Goal: Task Accomplishment & Management: Complete application form

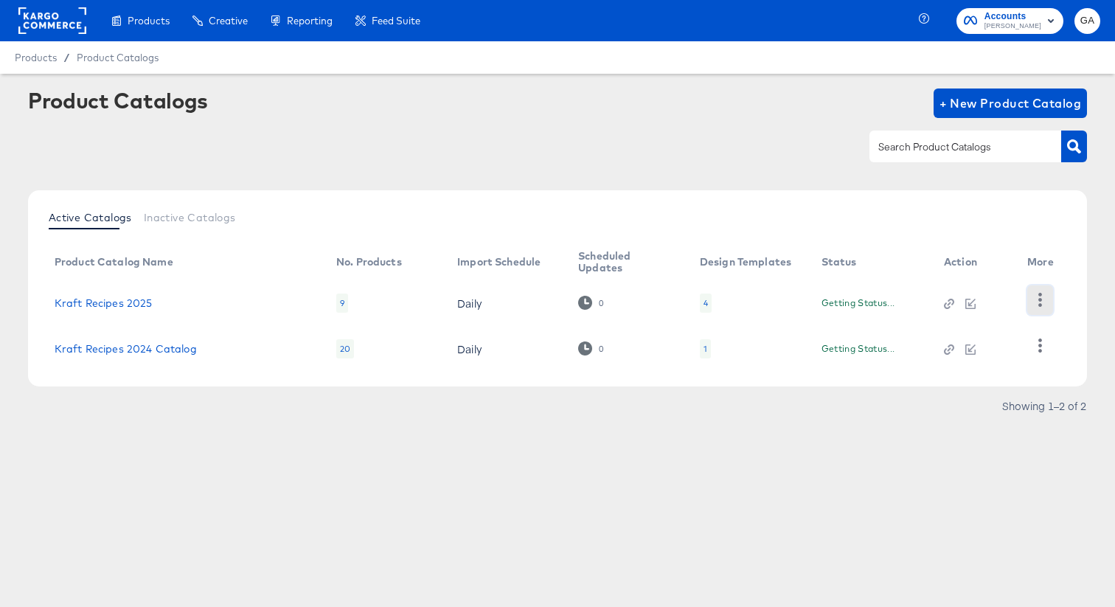
click at [1039, 293] on icon "button" at bounding box center [1040, 300] width 14 height 14
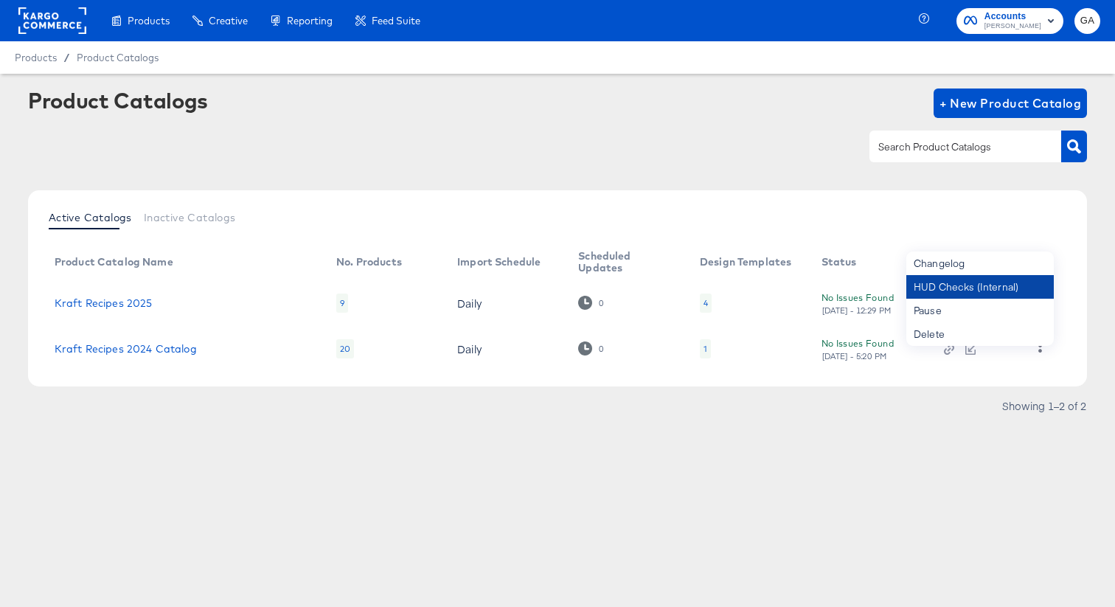
click at [1016, 285] on div "HUD Checks (Internal)" at bounding box center [979, 287] width 147 height 24
click at [276, 190] on div "Active Catalogs Inactive Catalogs Product Catalog Name No. Products Import Sche…" at bounding box center [557, 288] width 1059 height 196
click at [994, 21] on span "Accounts [PERSON_NAME]" at bounding box center [1010, 21] width 92 height 24
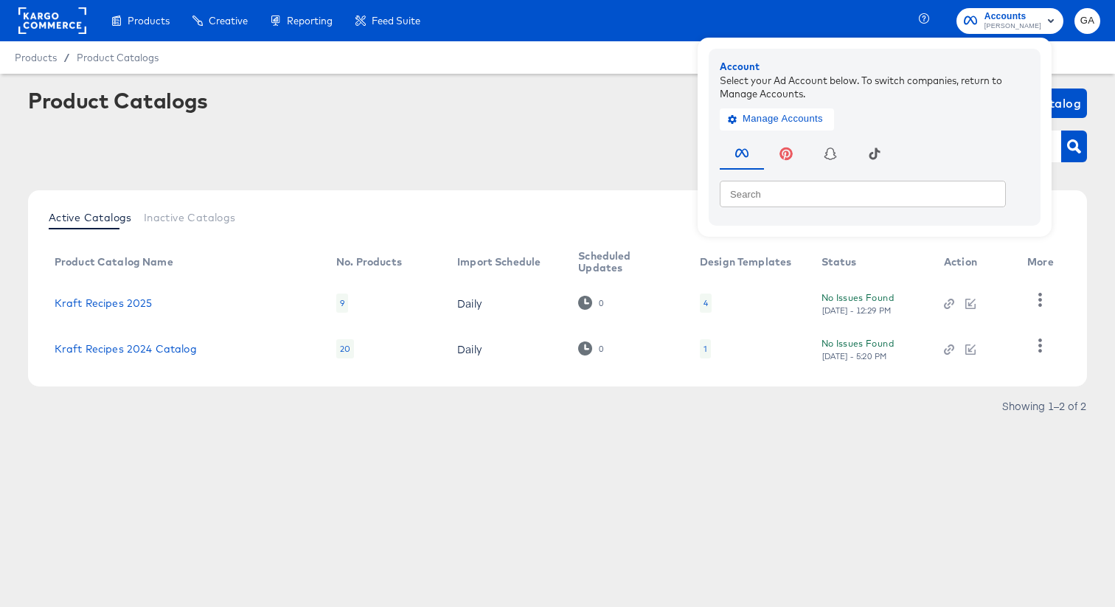
click at [49, 26] on rect at bounding box center [52, 20] width 68 height 27
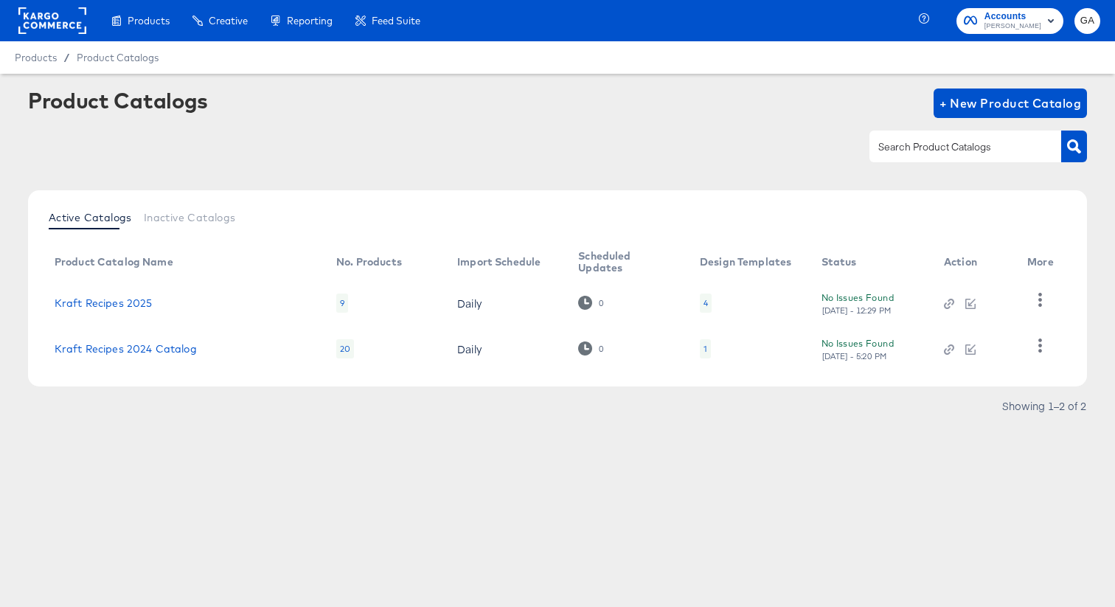
click at [63, 24] on rect at bounding box center [52, 20] width 68 height 27
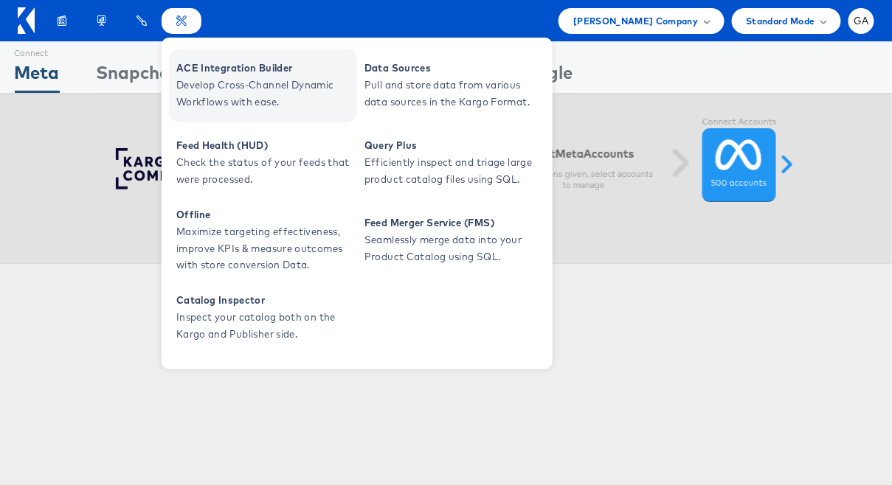
click at [234, 68] on span "ACE Integration Builder" at bounding box center [264, 68] width 177 height 17
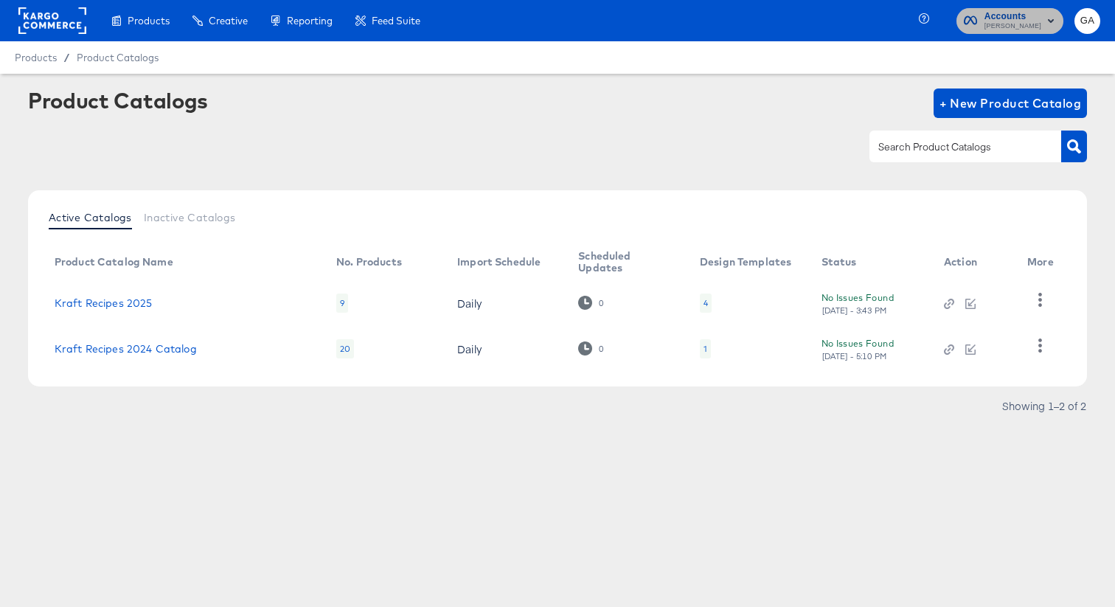
click at [1024, 21] on span "Kraft Heinz" at bounding box center [1013, 27] width 57 height 12
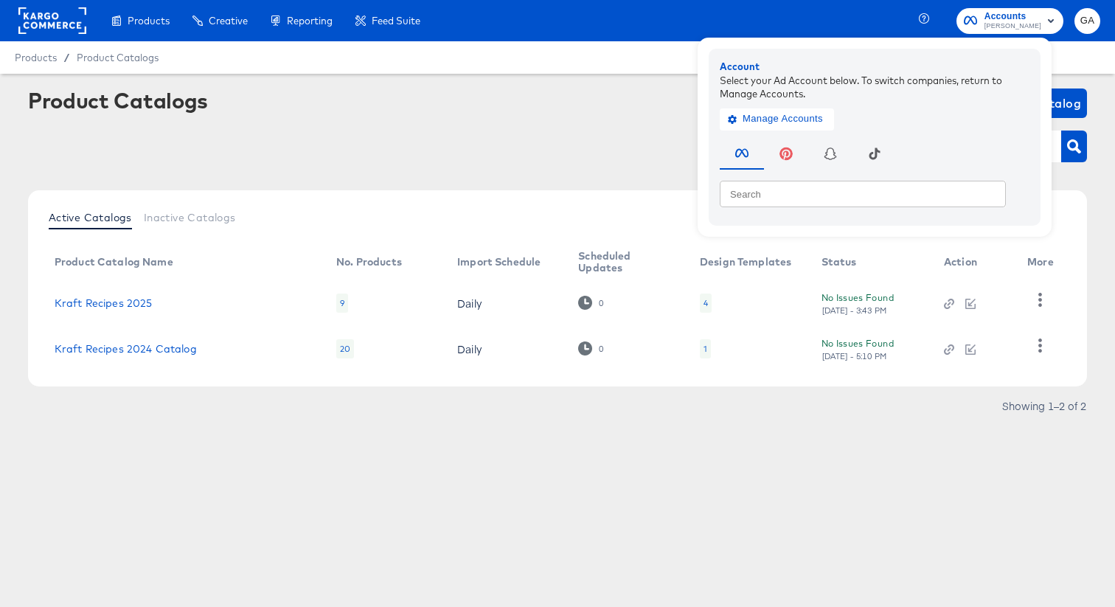
click at [64, 14] on rect at bounding box center [52, 20] width 68 height 27
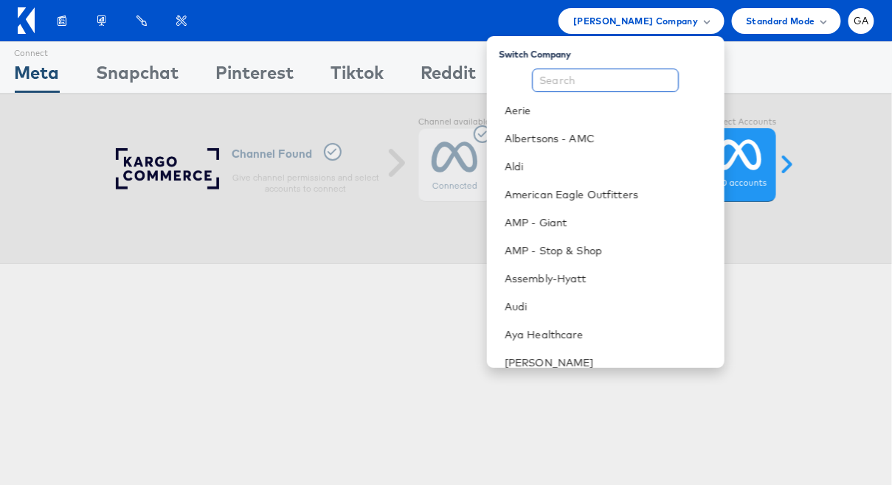
click at [610, 73] on input "text" at bounding box center [605, 81] width 147 height 24
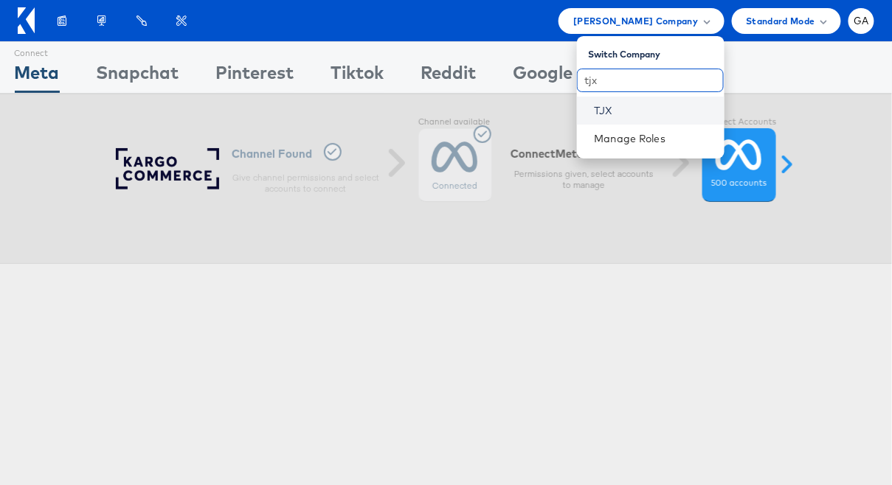
type input "tjx"
click at [603, 108] on link "TJX" at bounding box center [653, 110] width 118 height 15
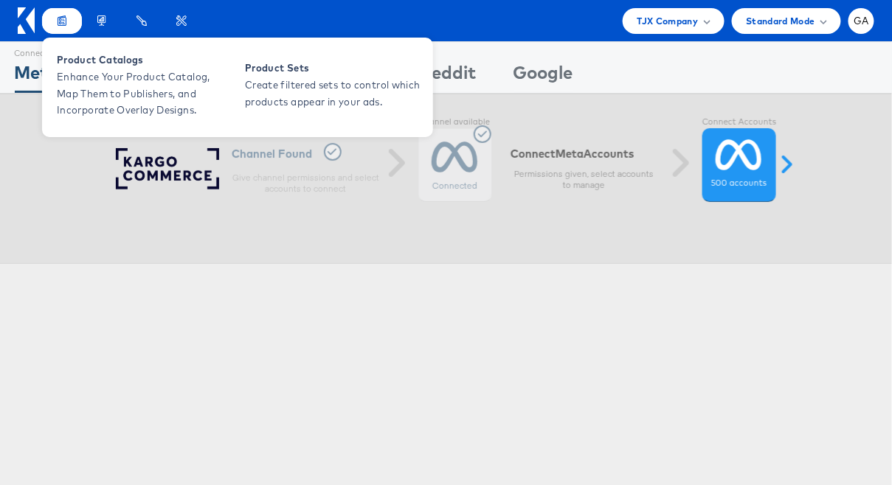
click at [55, 22] on div "Products" at bounding box center [62, 21] width 40 height 26
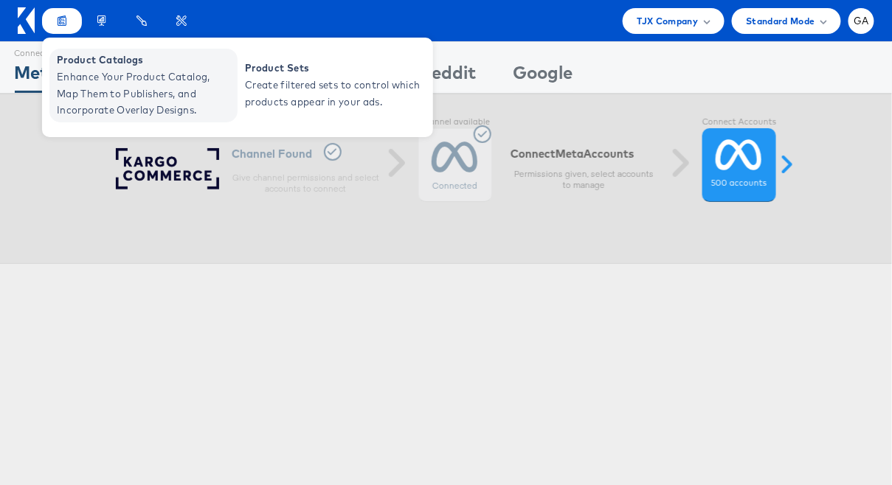
click at [70, 57] on span "Product Catalogs" at bounding box center [145, 60] width 177 height 17
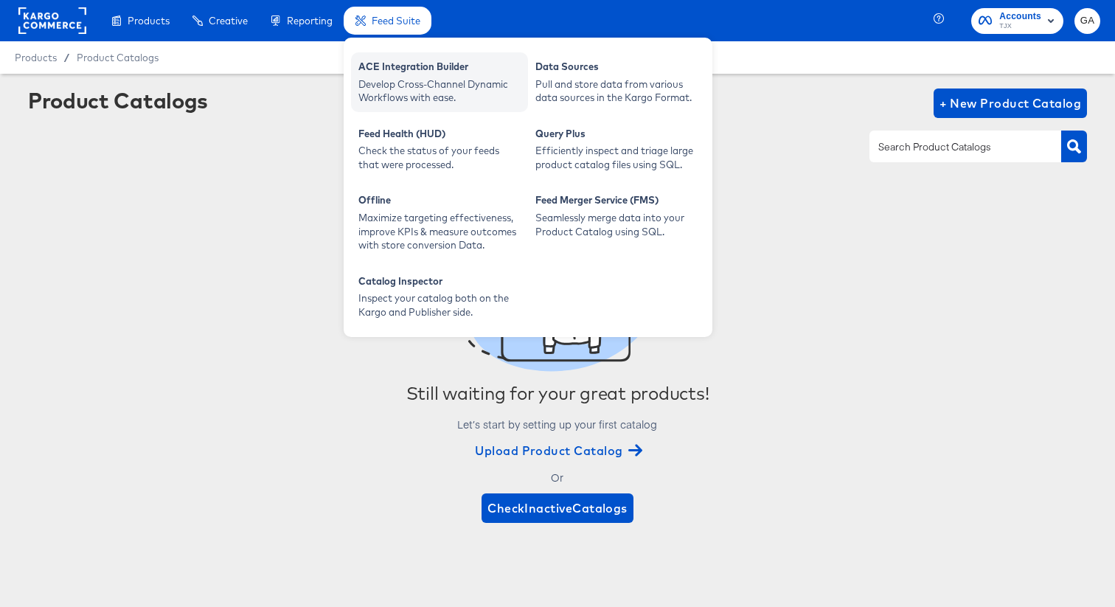
click at [387, 86] on div "Develop Cross-Channel Dynamic Workflows with ease." at bounding box center [439, 90] width 162 height 27
click at [402, 69] on div "ACE Integration Builder" at bounding box center [439, 69] width 162 height 18
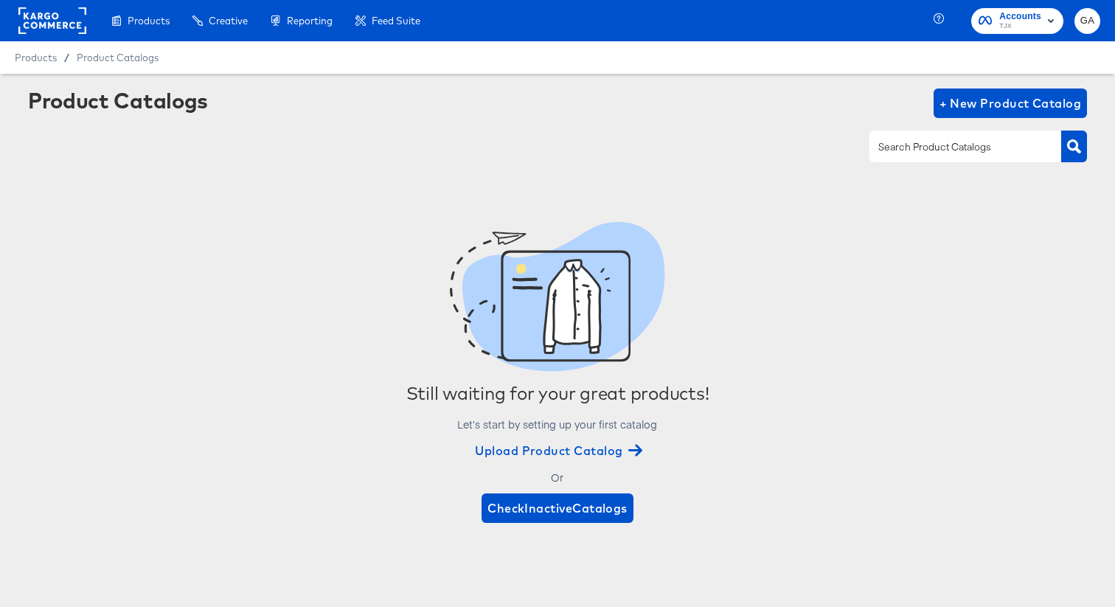
click at [199, 203] on div "Still waiting for your great products! Let’s start by setting up your first cat…" at bounding box center [557, 372] width 1059 height 364
click at [990, 94] on span "+ New Product Catalog" at bounding box center [1011, 103] width 142 height 21
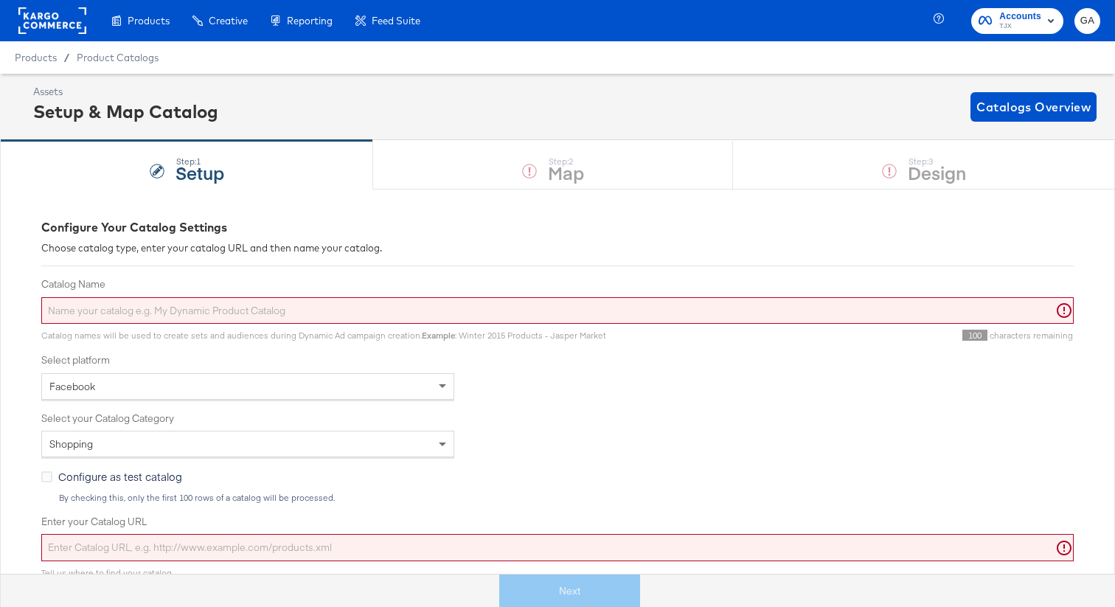
click at [173, 544] on input "Enter your Catalog URL" at bounding box center [557, 547] width 1032 height 27
paste input "https://ace.stitcherads.com/exports/1502/universal/none/universal/export.tsv.gz"
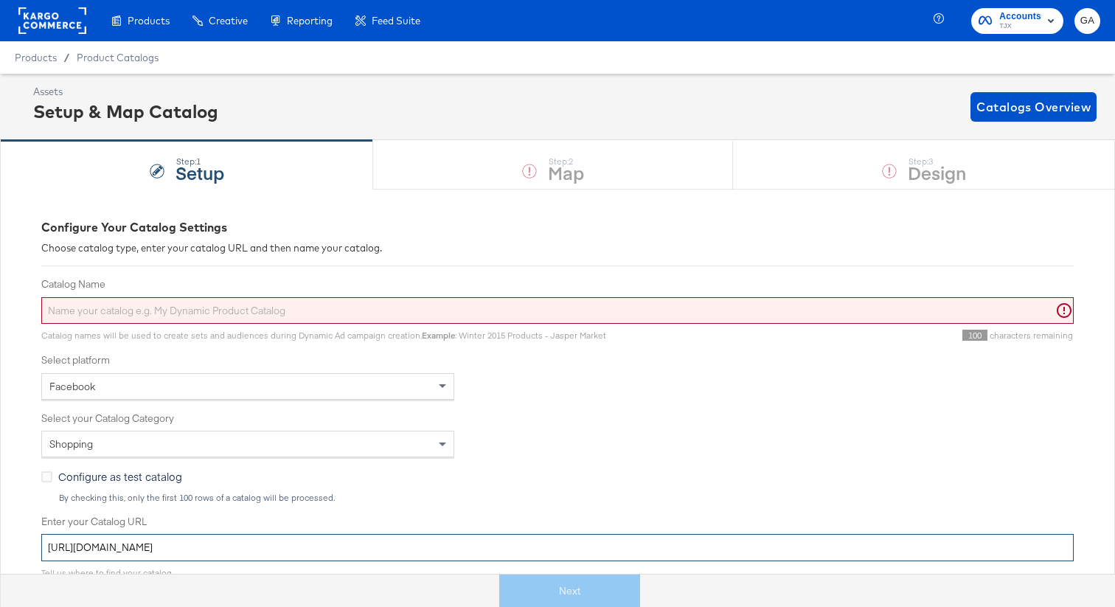
type input "https://ace.stitcherads.com/exports/1502/universal/none/universal/export.tsv.gz"
click at [160, 308] on input "Catalog Name" at bounding box center [557, 310] width 1032 height 27
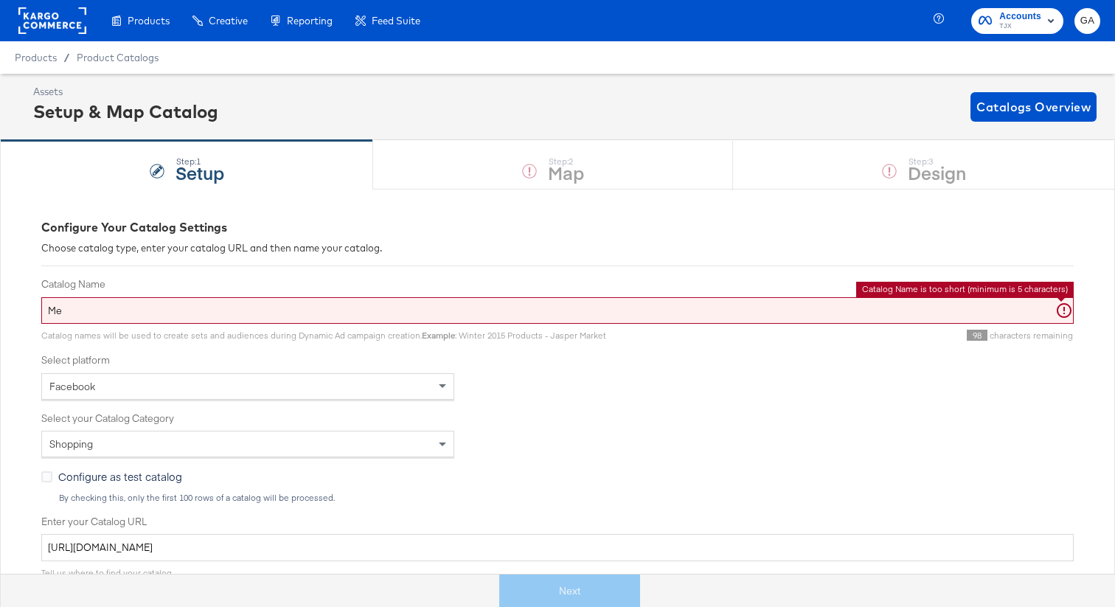
type input "M"
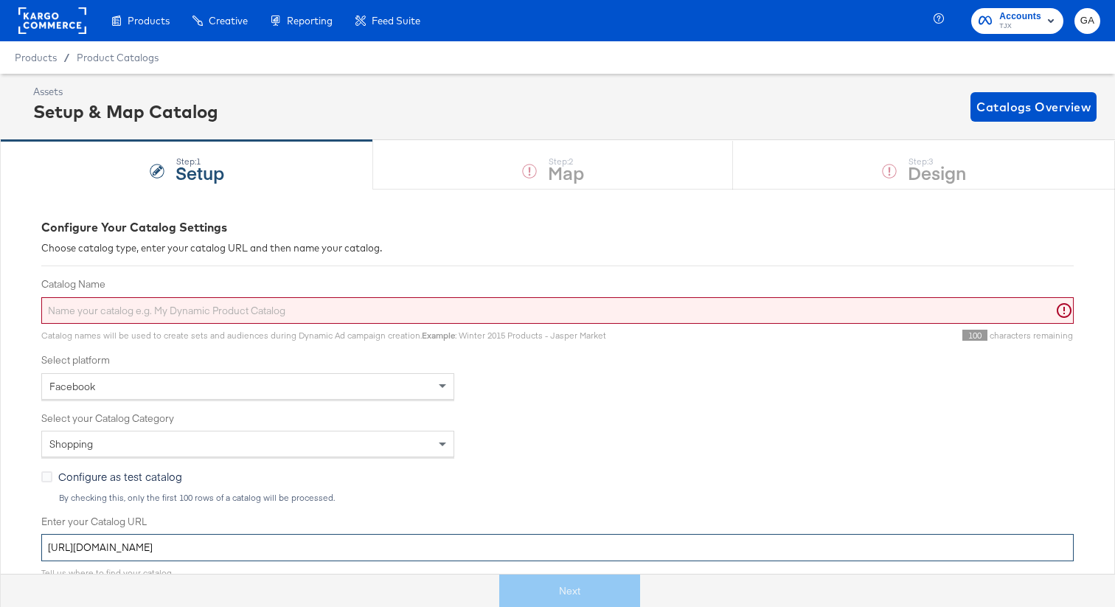
drag, startPoint x: 432, startPoint y: 546, endPoint x: 44, endPoint y: 538, distance: 388.7
click at [44, 538] on input "https://ace.stitcherads.com/exports/1502/universal/none/universal/export.tsv.gz" at bounding box center [557, 547] width 1032 height 27
click at [85, 313] on input "Catalog Name" at bounding box center [557, 310] width 1032 height 27
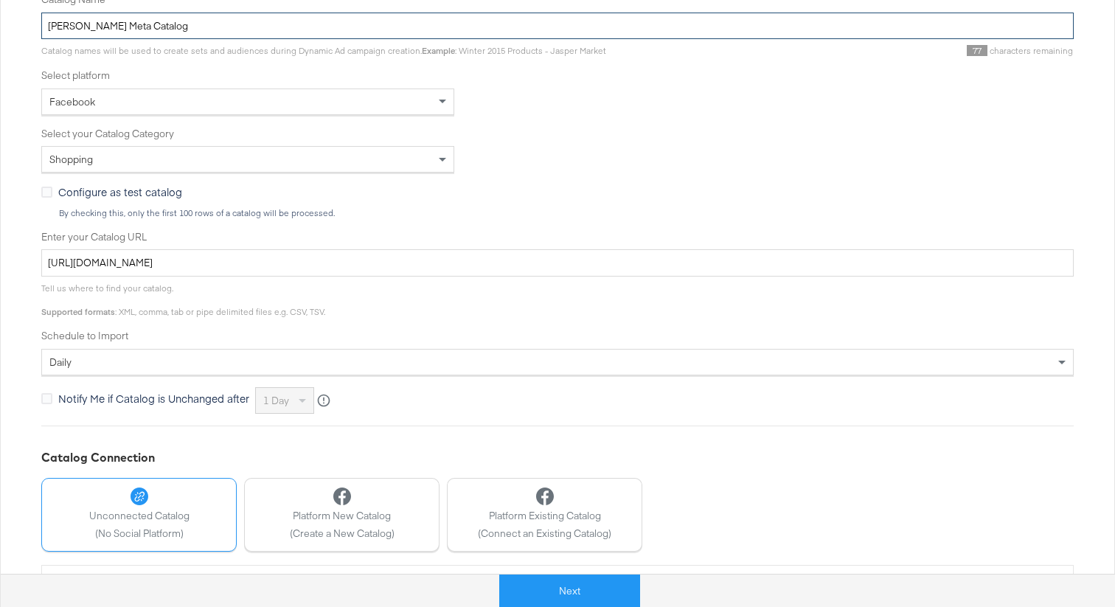
scroll to position [332, 0]
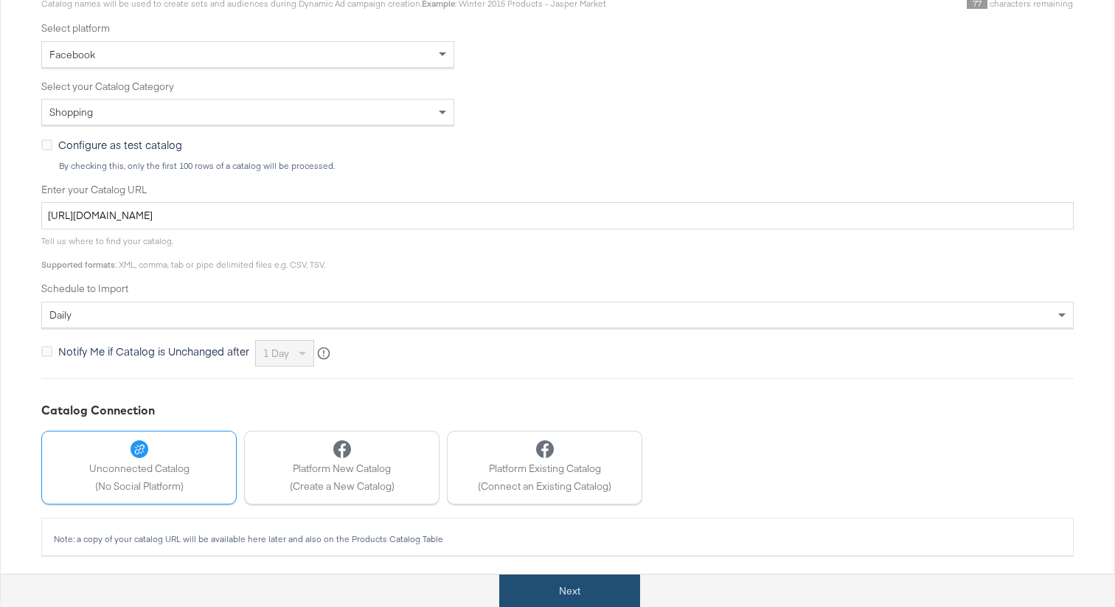
type input "Marshall's Meta Catalog"
click at [549, 582] on button "Next" at bounding box center [569, 590] width 141 height 33
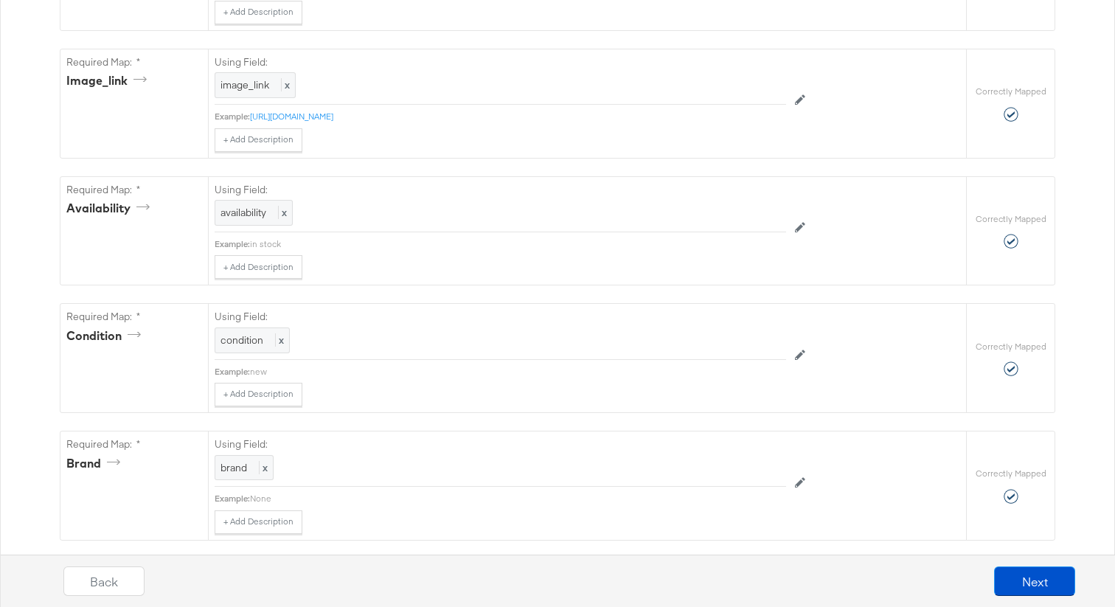
scroll to position [1083, 0]
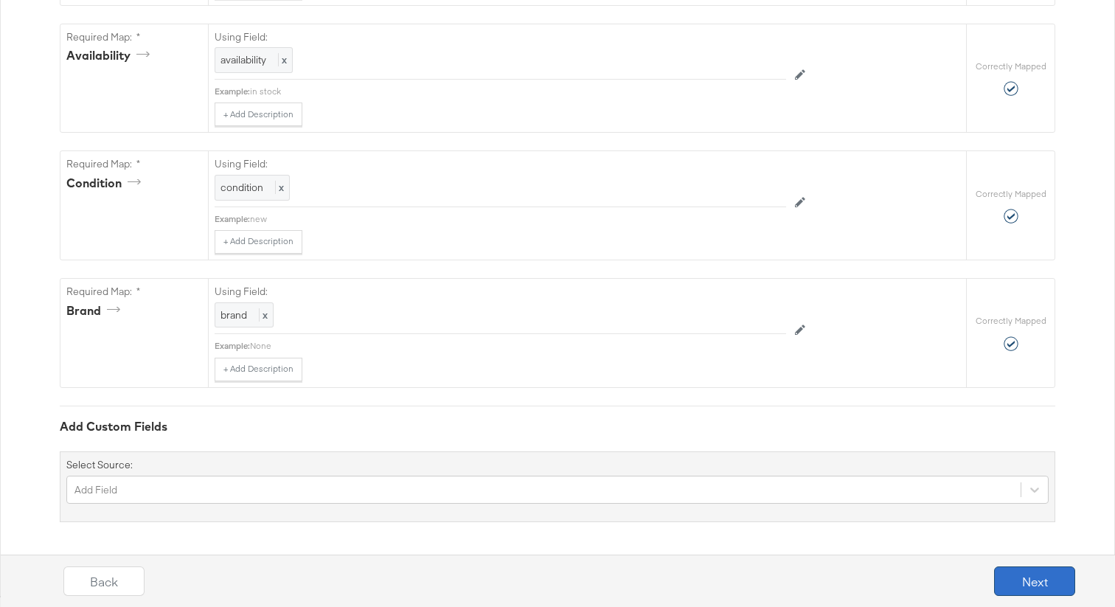
click at [1035, 586] on button "Next" at bounding box center [1034, 580] width 81 height 29
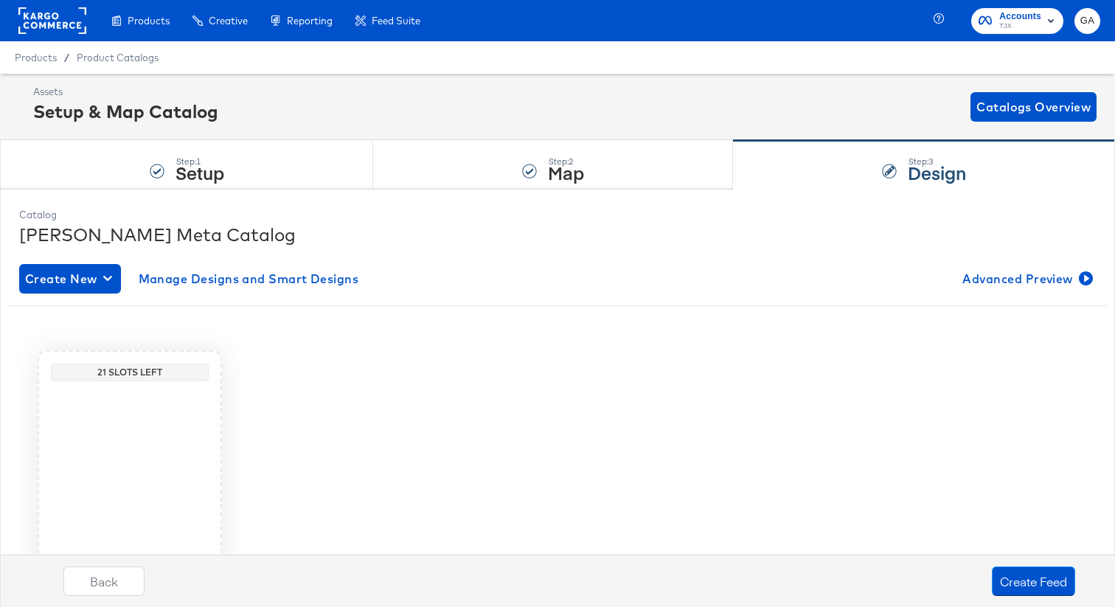
scroll to position [96, 0]
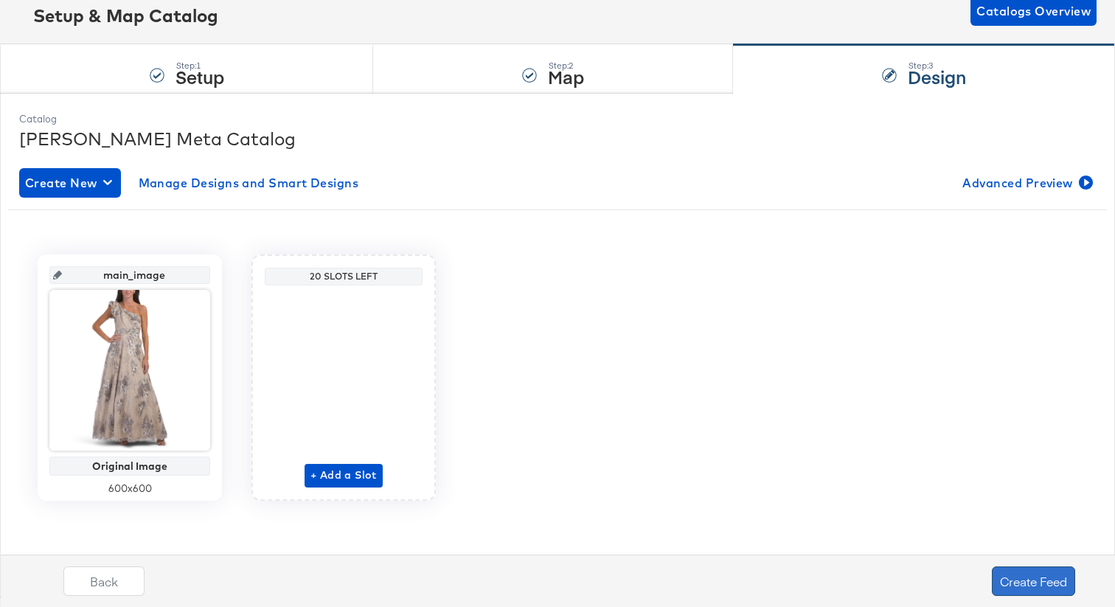
click at [1029, 579] on button "Create Feed" at bounding box center [1033, 580] width 83 height 29
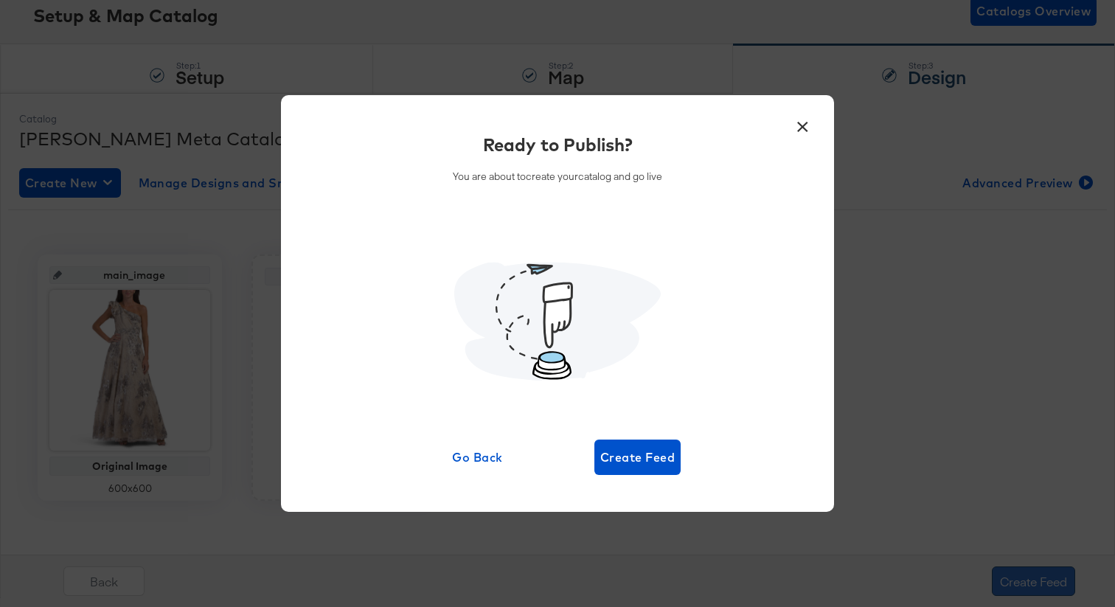
scroll to position [0, 0]
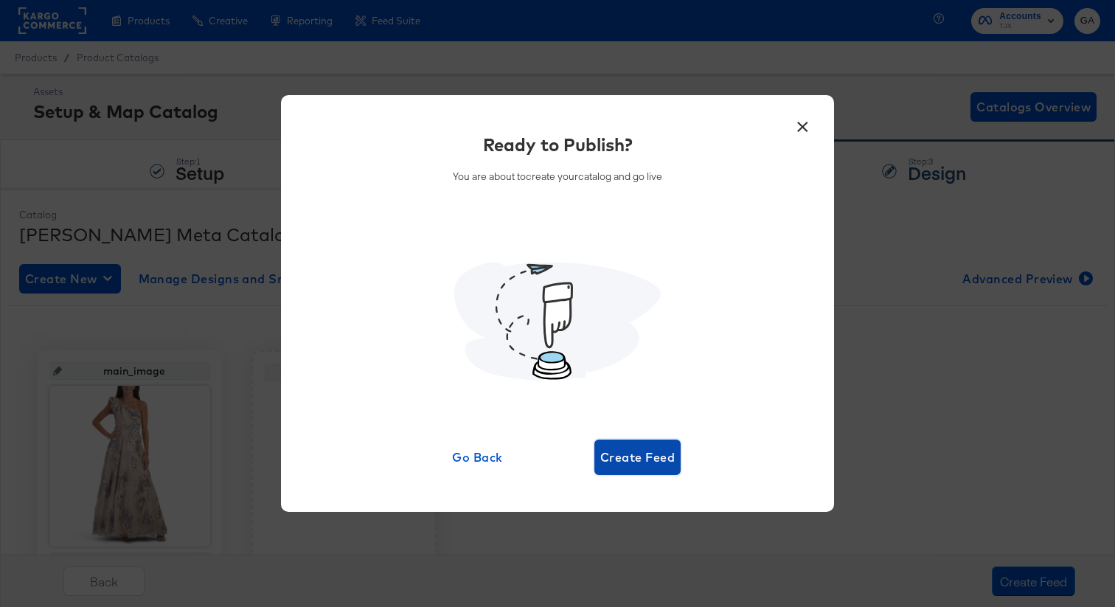
click at [649, 459] on span "Create Feed" at bounding box center [637, 457] width 74 height 21
click at [750, 271] on div "Ready to Publish? You are about to create your catalog and go live Go Back" at bounding box center [557, 303] width 509 height 343
click at [308, 74] on div "Ready to Publish? You are about to create your catalog and go live Go Back" at bounding box center [557, 303] width 1115 height 607
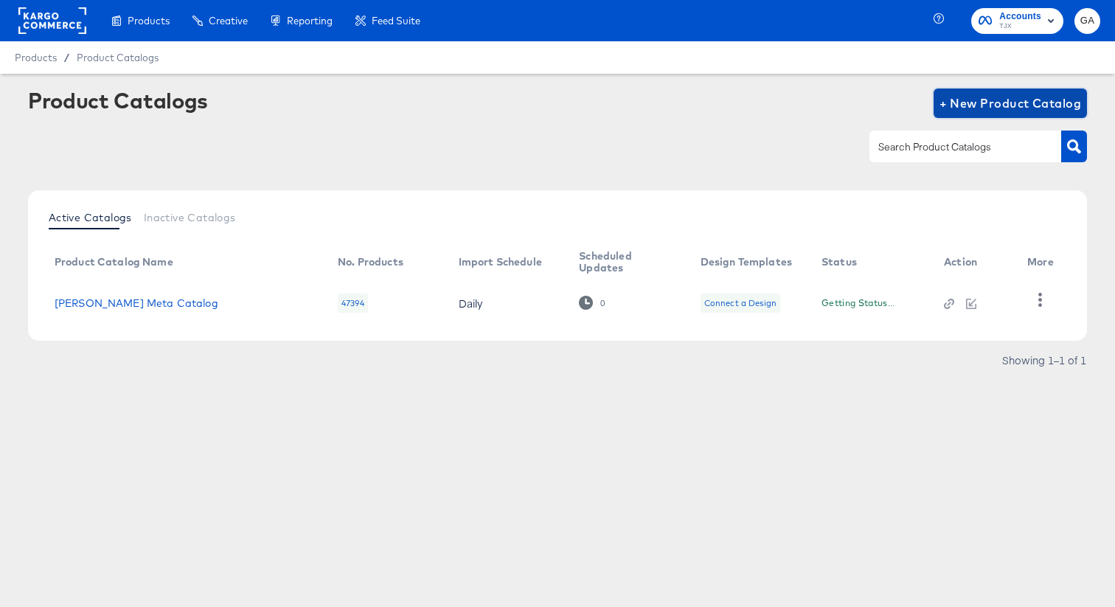
click at [1015, 103] on span "+ New Product Catalog" at bounding box center [1011, 103] width 142 height 21
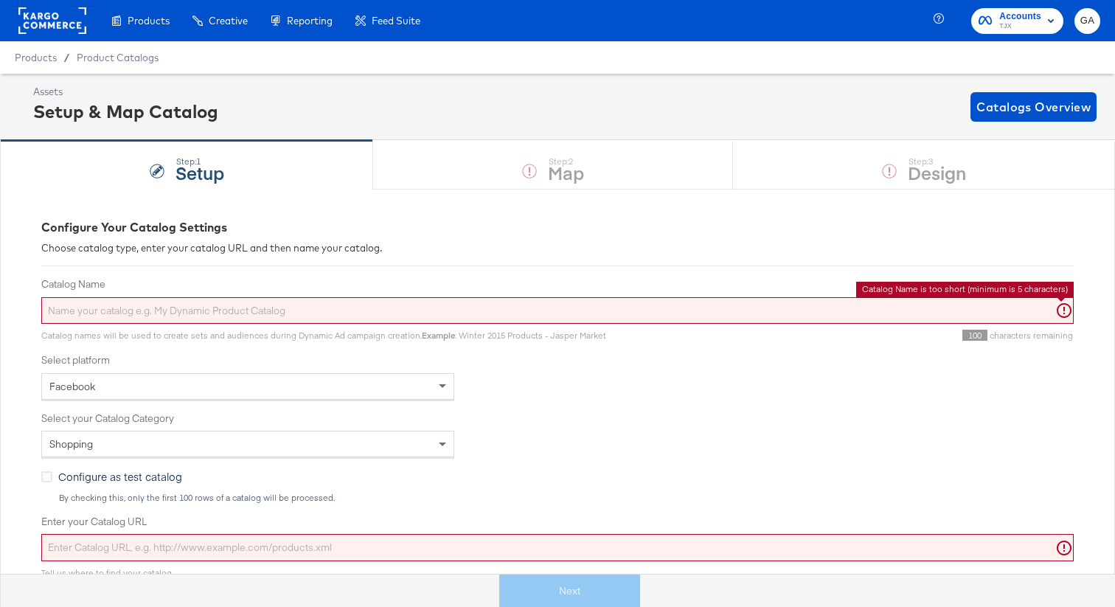
click at [303, 319] on input "Catalog Name" at bounding box center [557, 310] width 1032 height 27
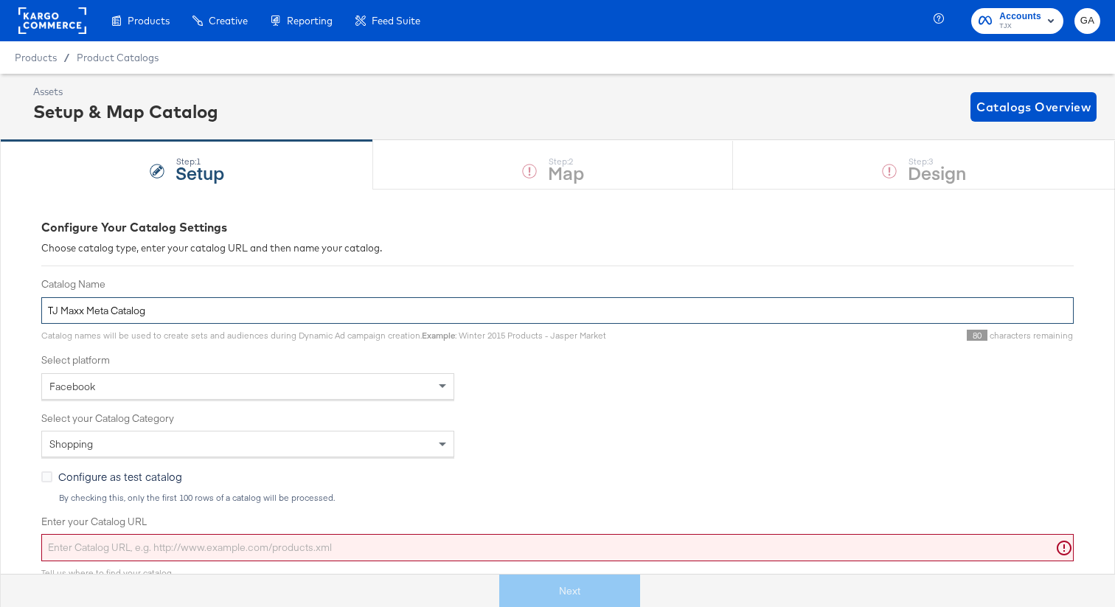
type input "TJ Maxx Meta Catalog"
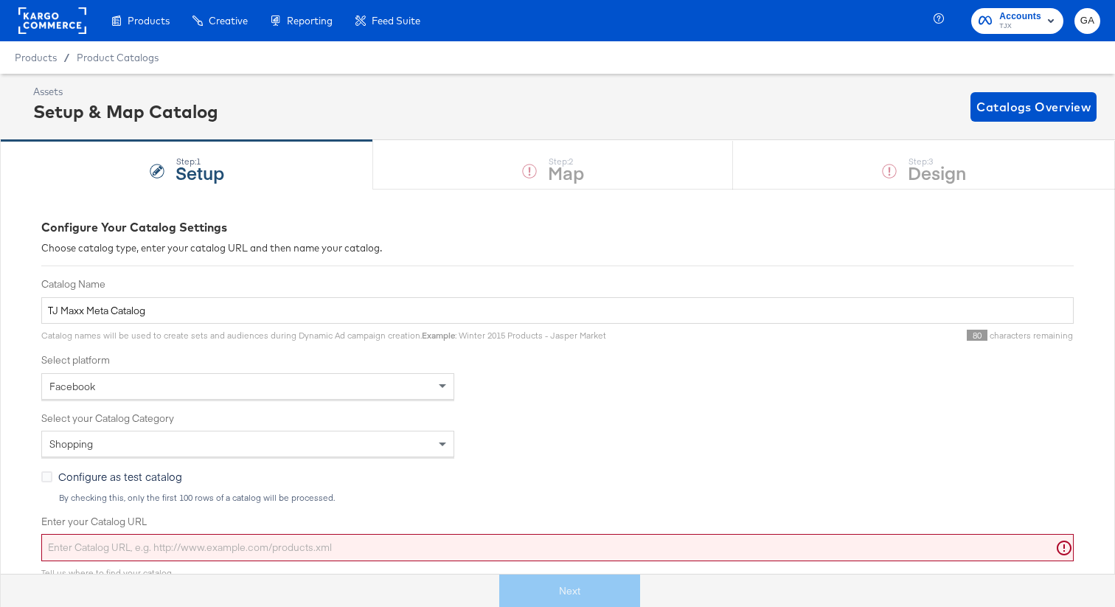
click at [260, 541] on input "Enter your Catalog URL" at bounding box center [557, 547] width 1032 height 27
paste input "https://ace.stitcherads.com/exports/1501/universal/none/universal/export.tsv.gz"
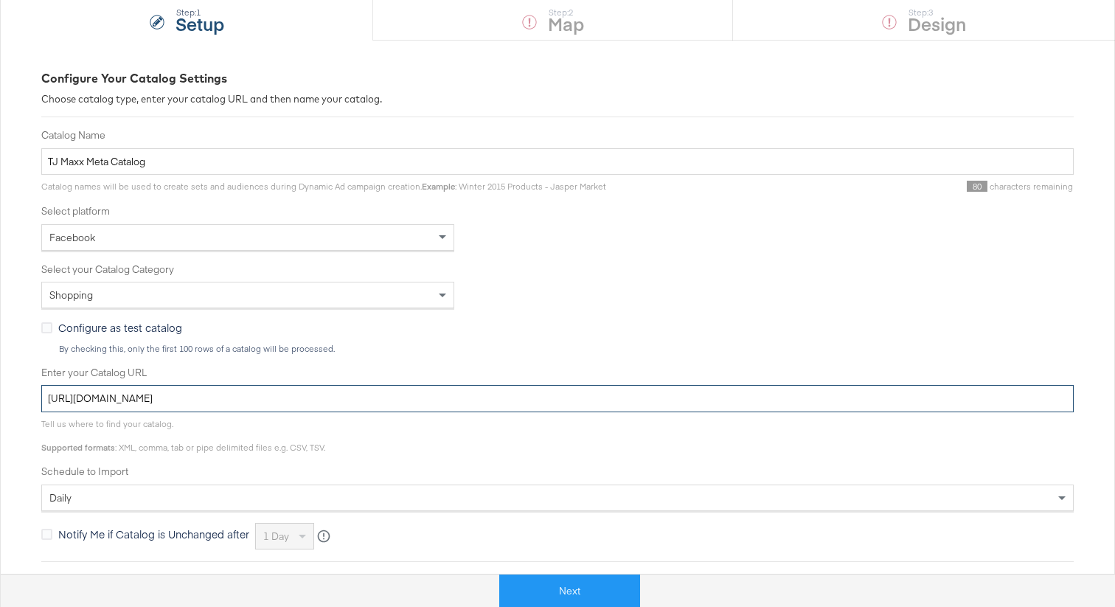
scroll to position [307, 0]
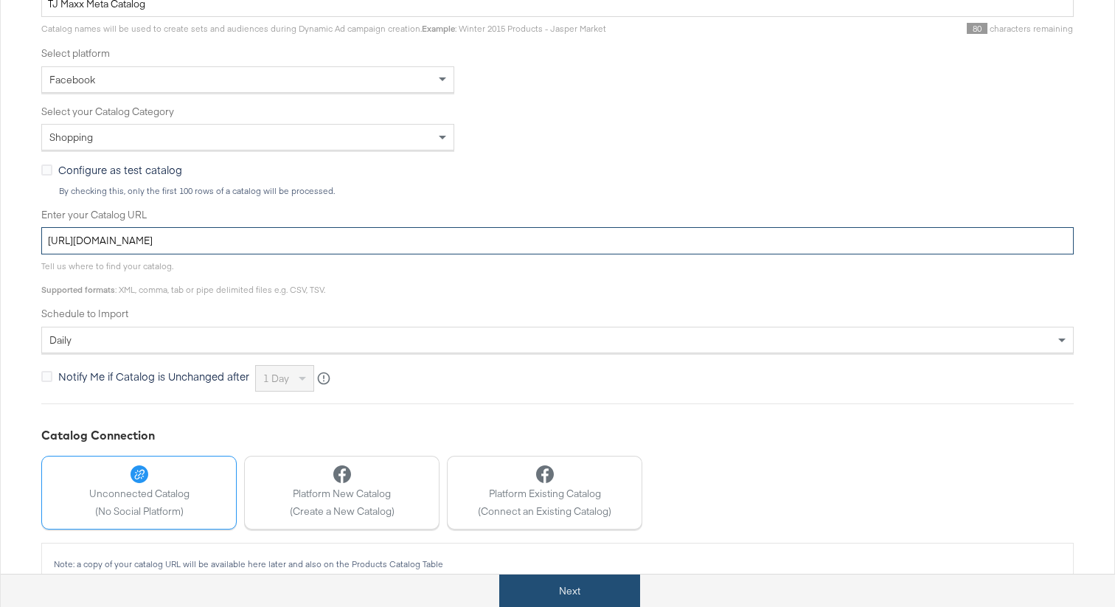
type input "https://ace.stitcherads.com/exports/1501/universal/none/universal/export.tsv.gz"
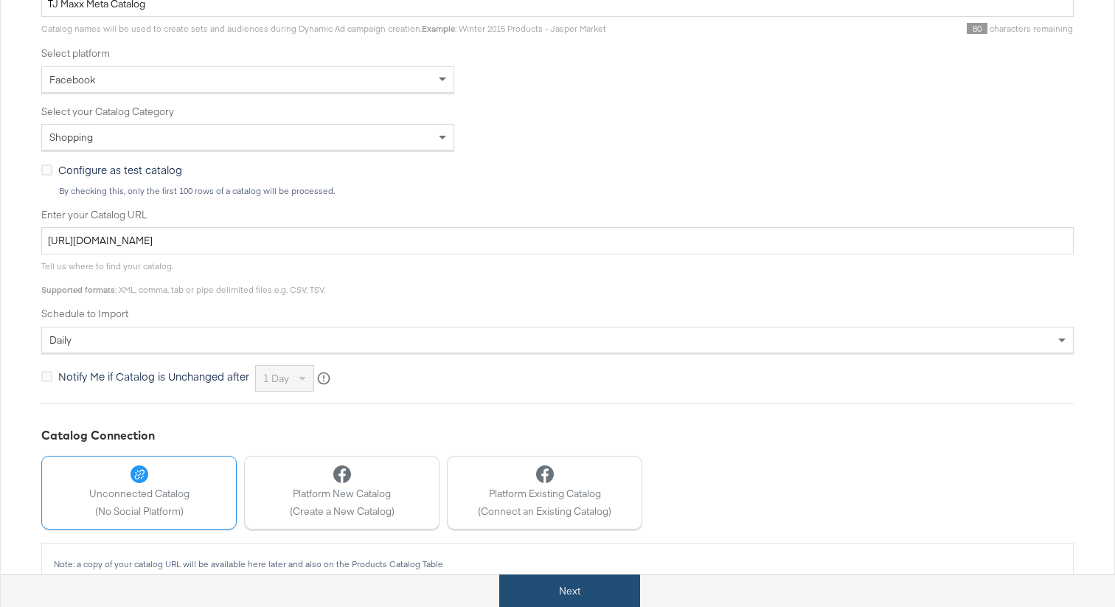
click at [550, 593] on button "Next" at bounding box center [569, 590] width 141 height 33
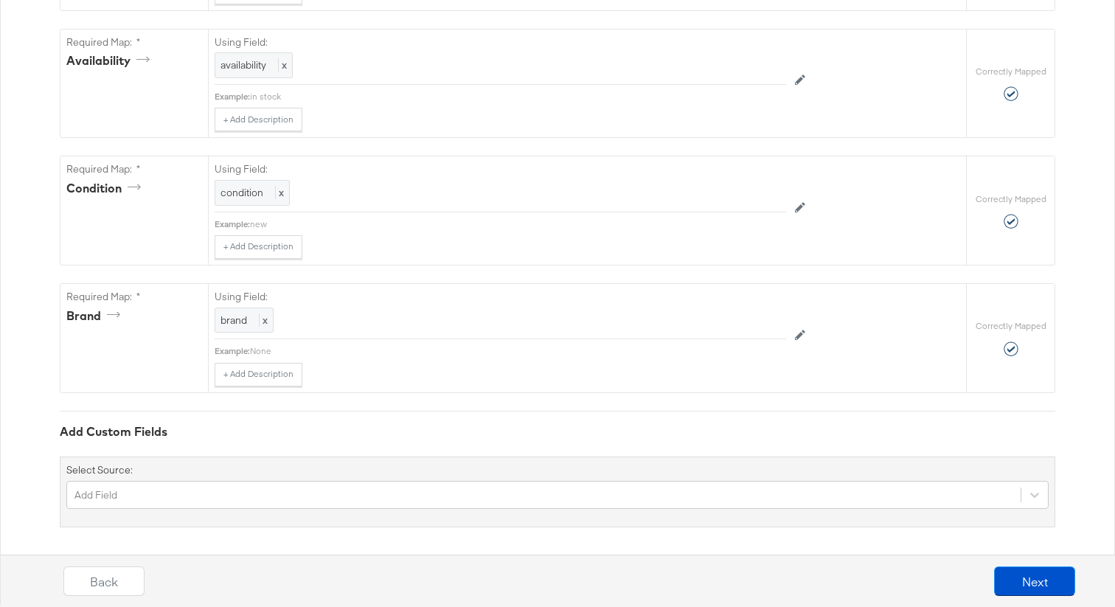
scroll to position [1092, 0]
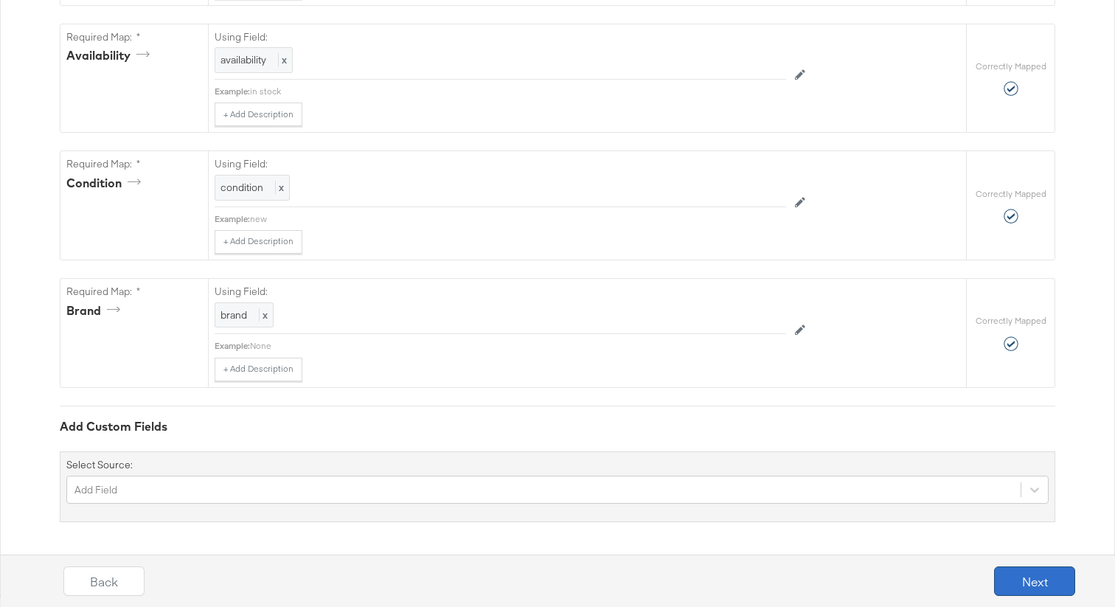
click at [1018, 576] on button "Next" at bounding box center [1034, 580] width 81 height 29
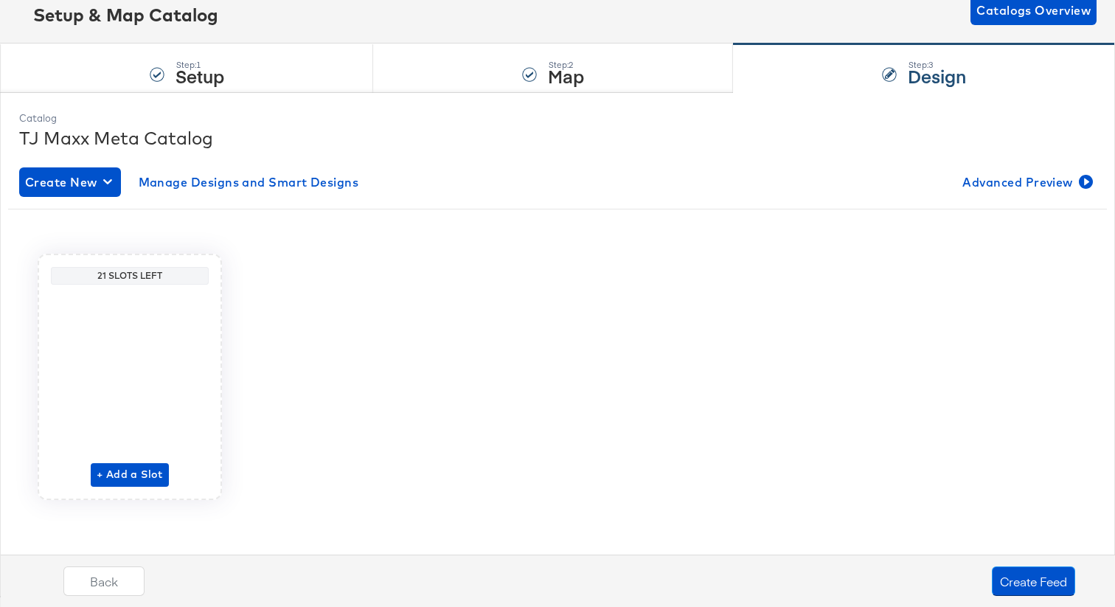
scroll to position [96, 0]
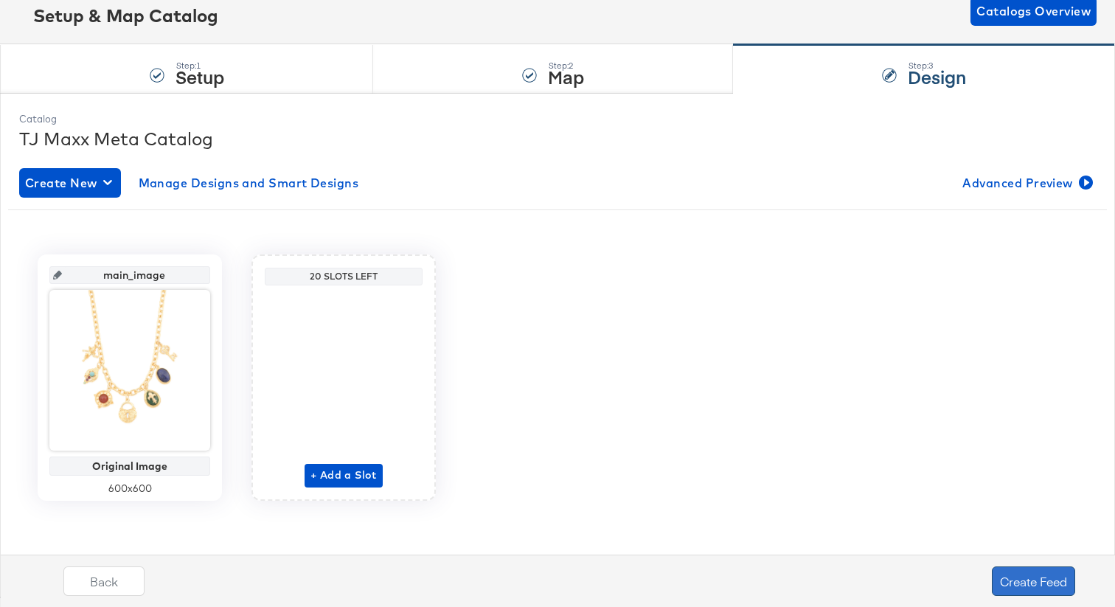
click at [1044, 579] on button "Create Feed" at bounding box center [1033, 580] width 83 height 29
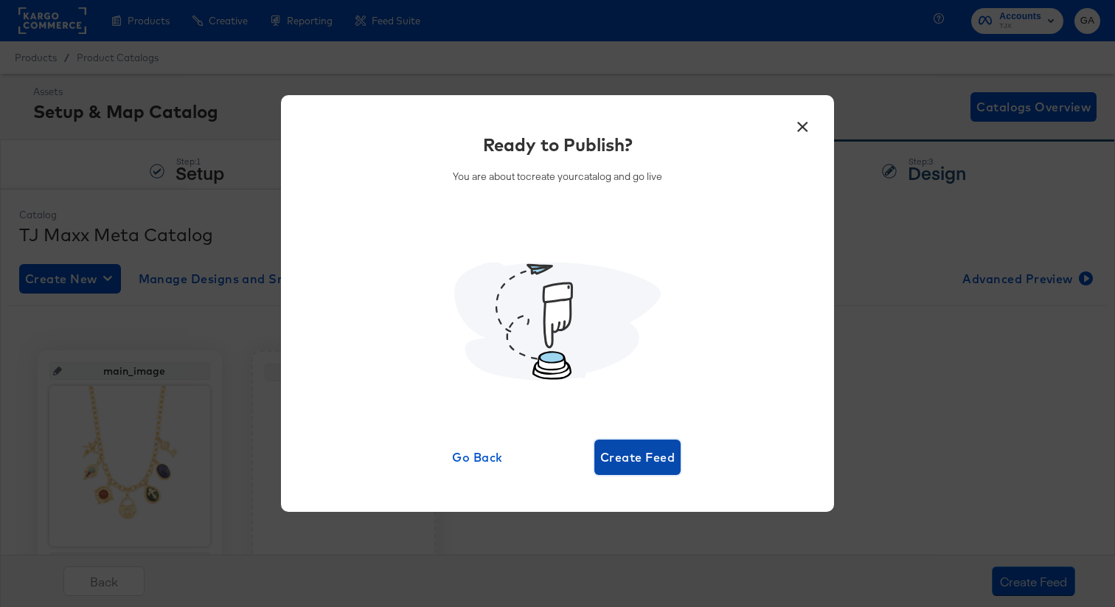
click at [656, 451] on span "Create Feed" at bounding box center [637, 457] width 74 height 21
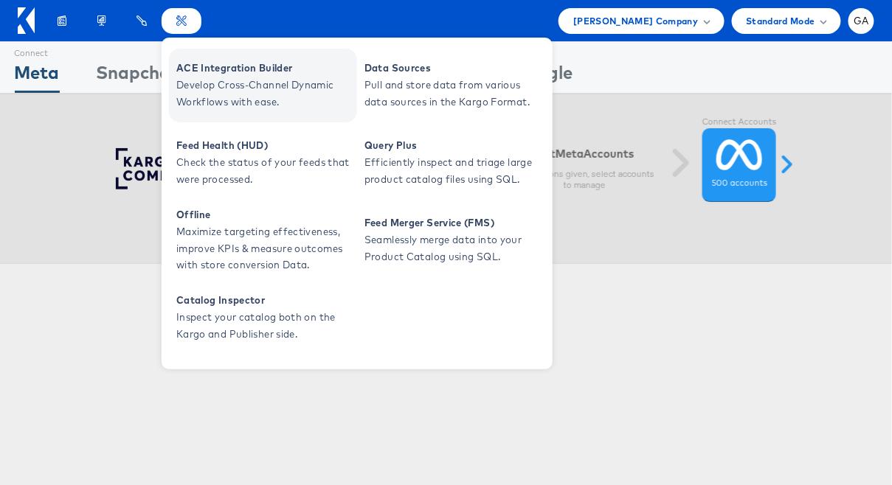
click at [215, 81] on span "Develop Cross-Channel Dynamic Workflows with ease." at bounding box center [264, 94] width 177 height 34
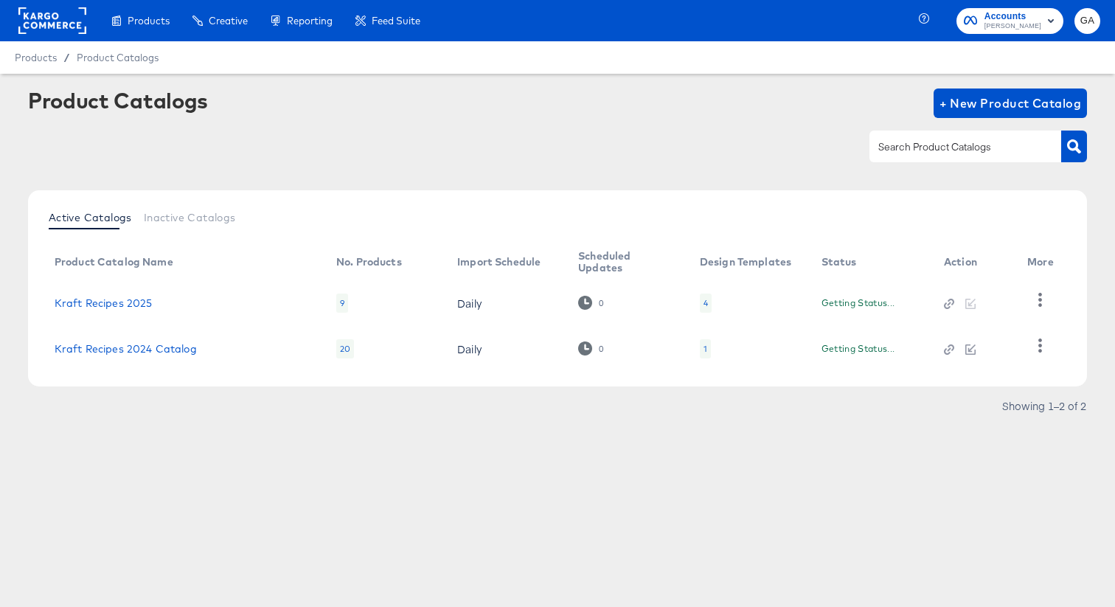
click at [127, 283] on td "Kraft Recipes 2025" at bounding box center [184, 303] width 282 height 46
click at [125, 297] on link "Kraft Recipes 2025" at bounding box center [104, 303] width 98 height 12
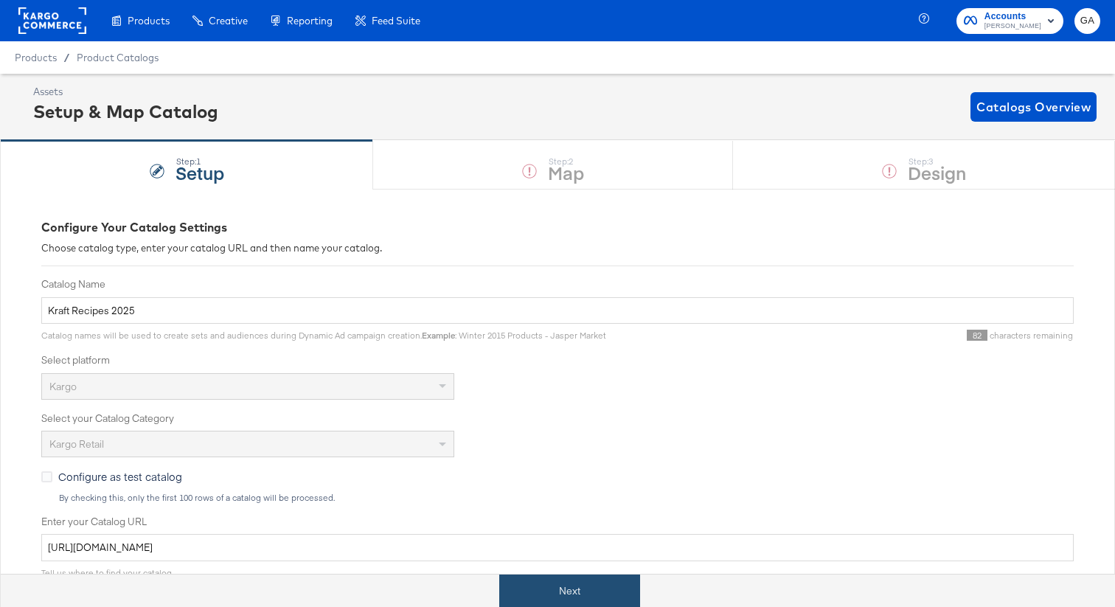
click at [574, 582] on button "Next" at bounding box center [569, 590] width 141 height 33
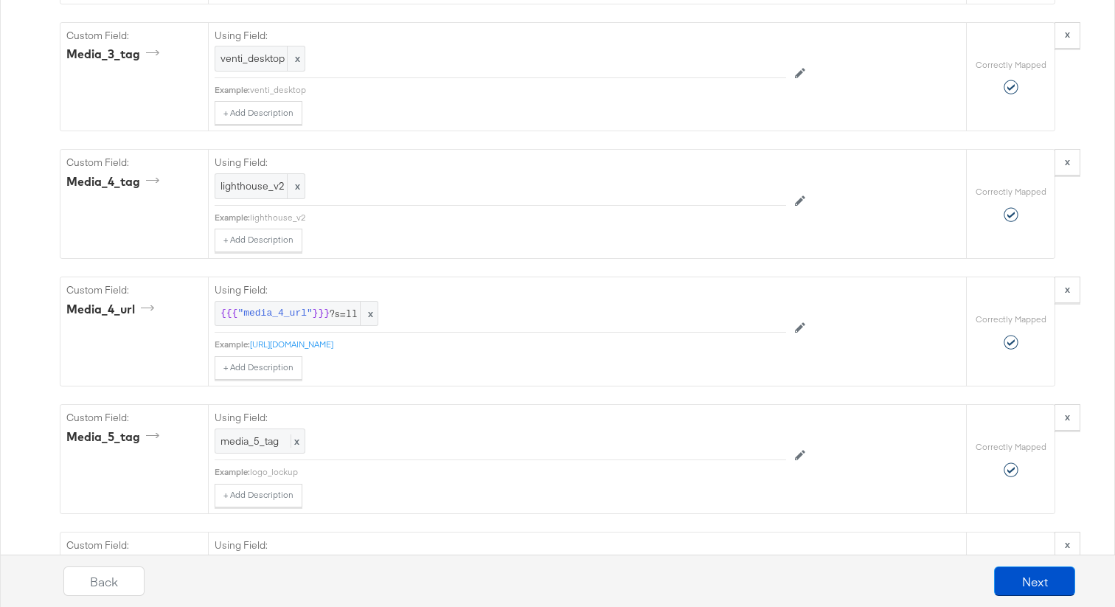
scroll to position [2616, 0]
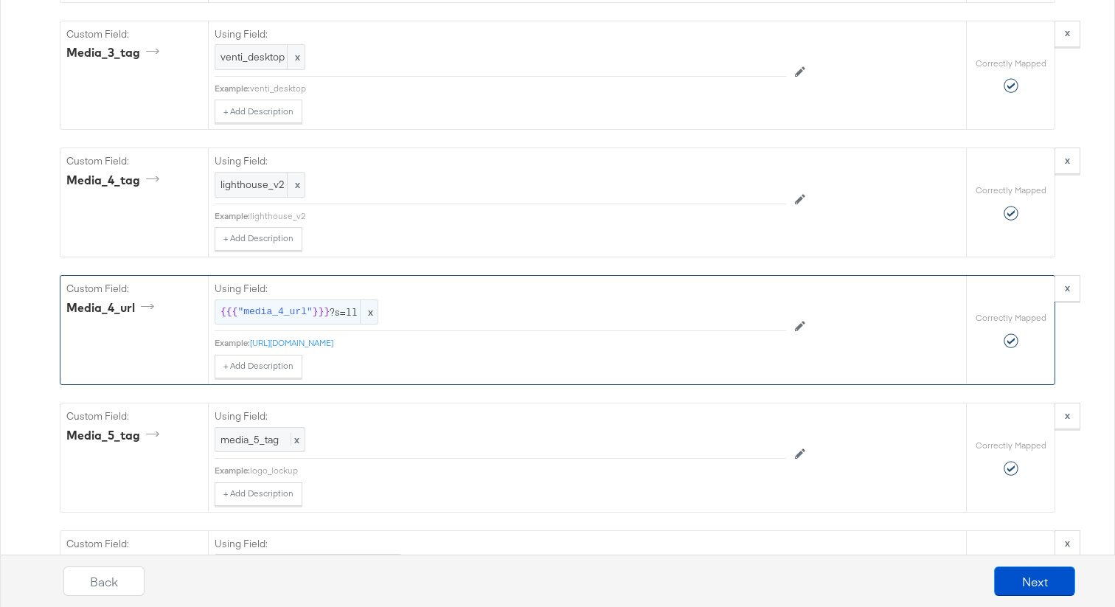
click at [351, 313] on span "{{{ "media_4_url" }}} ?s=11" at bounding box center [297, 312] width 152 height 14
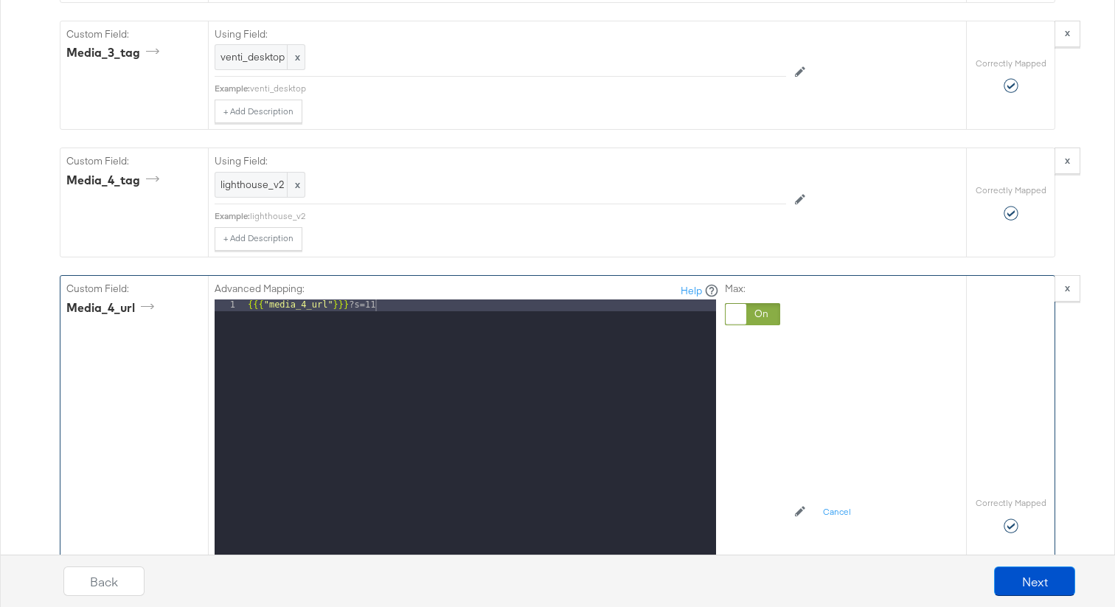
scroll to position [2614, 0]
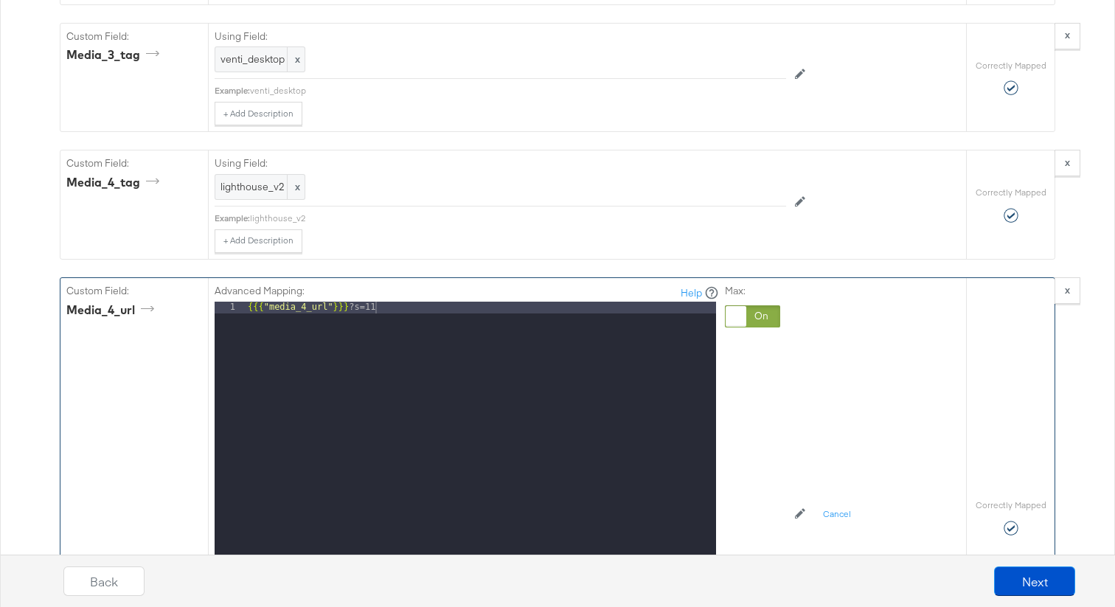
click at [396, 310] on div "{{{ "media_4_url" }}} ?s=11" at bounding box center [480, 498] width 471 height 392
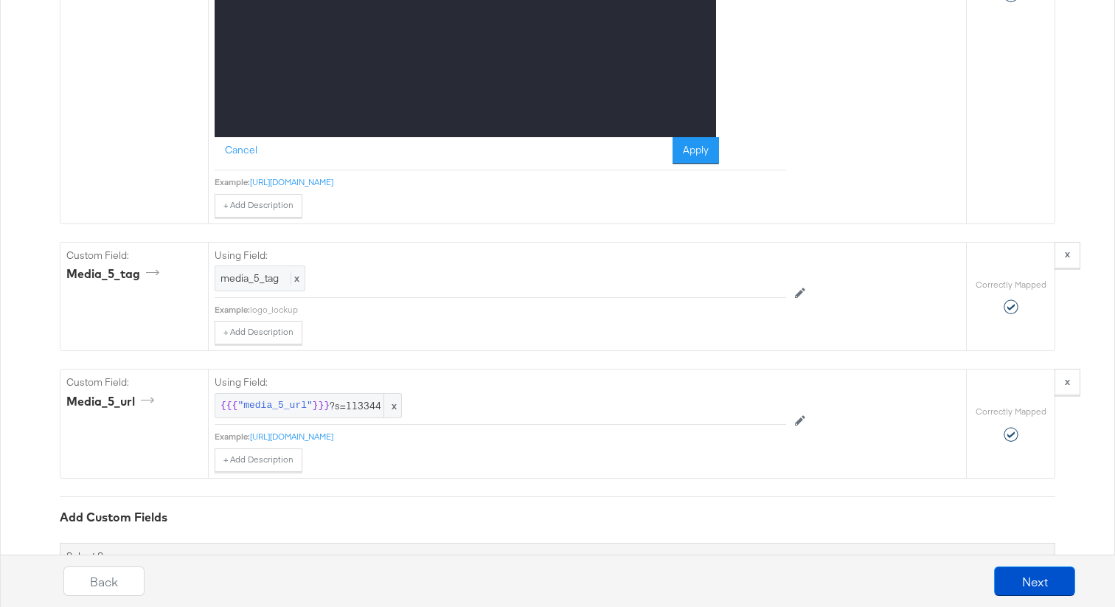
scroll to position [3237, 0]
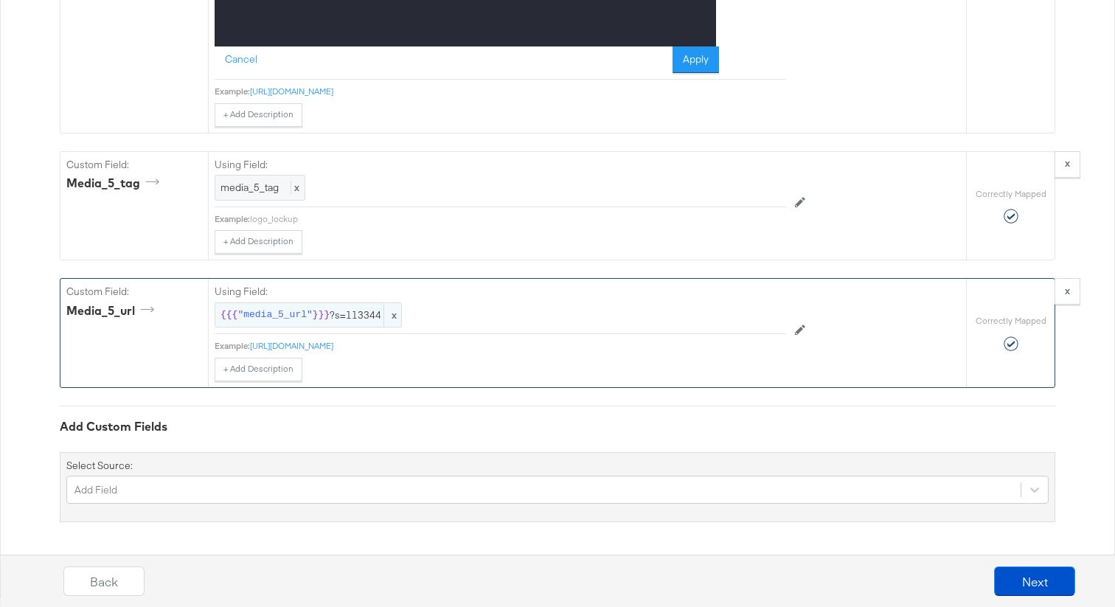
click at [356, 313] on span "{{{ "media_5_url" }}} ?s=113344" at bounding box center [309, 315] width 176 height 14
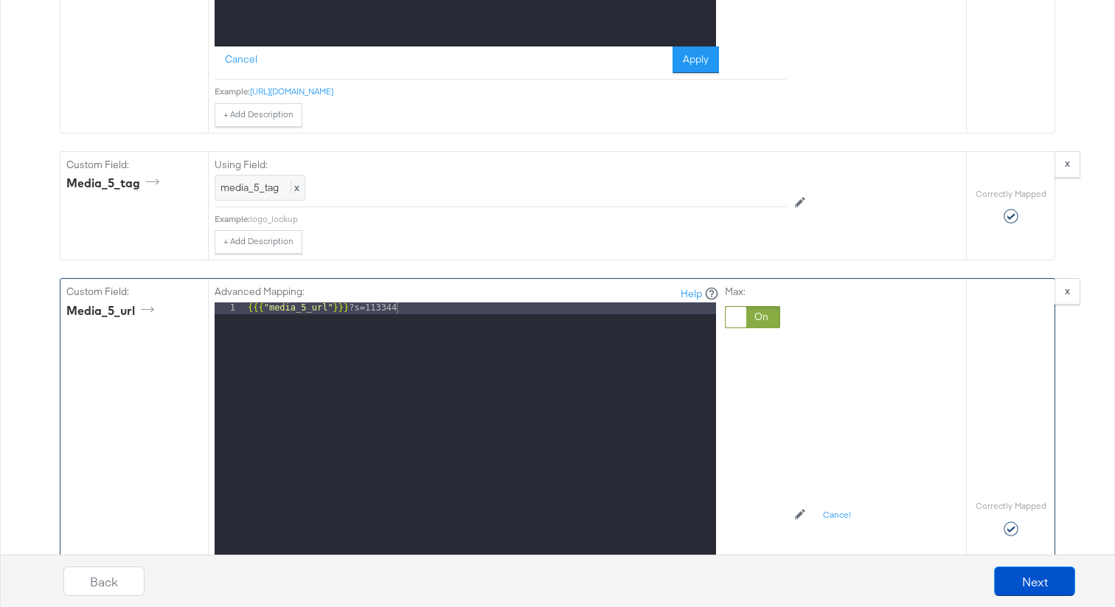
click at [403, 311] on div "{{{ "media_5_url" }}} ?s=113344" at bounding box center [480, 498] width 471 height 392
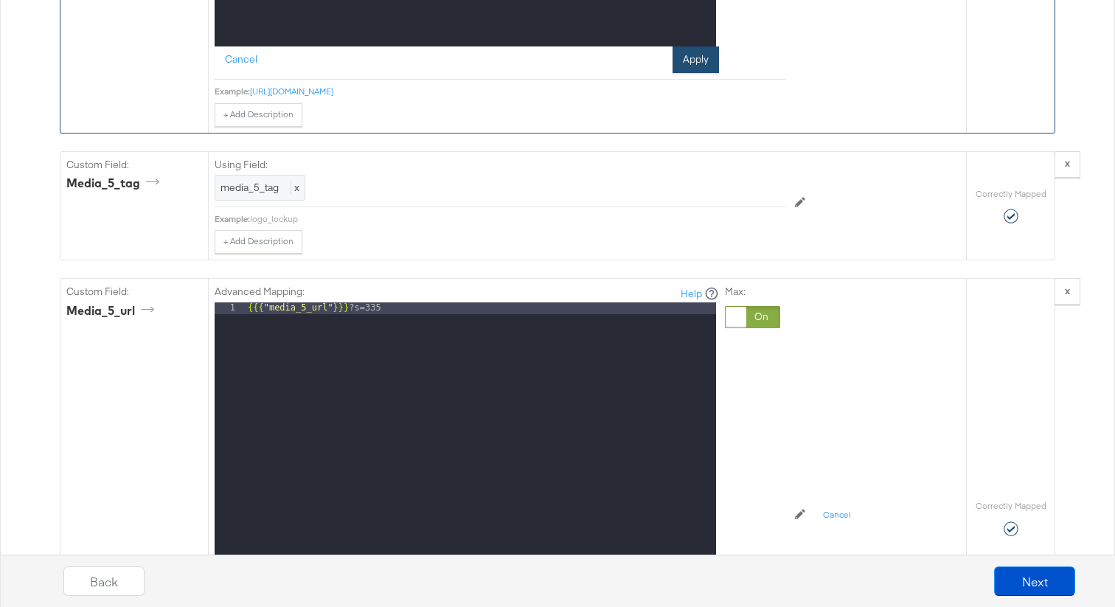
click at [694, 60] on button "Apply" at bounding box center [696, 59] width 46 height 27
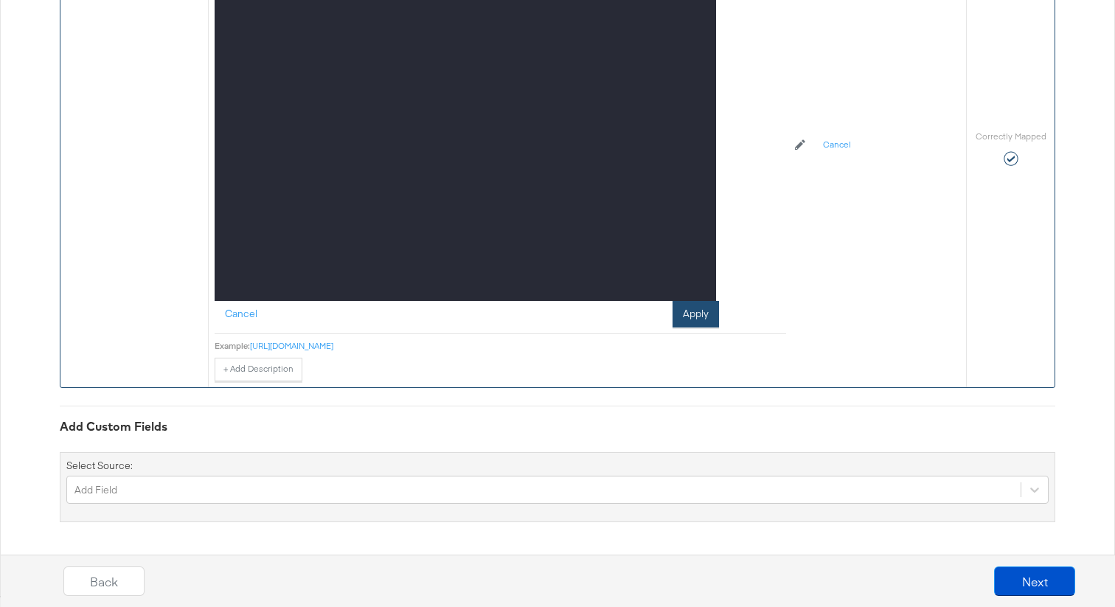
click at [695, 311] on button "Apply" at bounding box center [696, 314] width 46 height 27
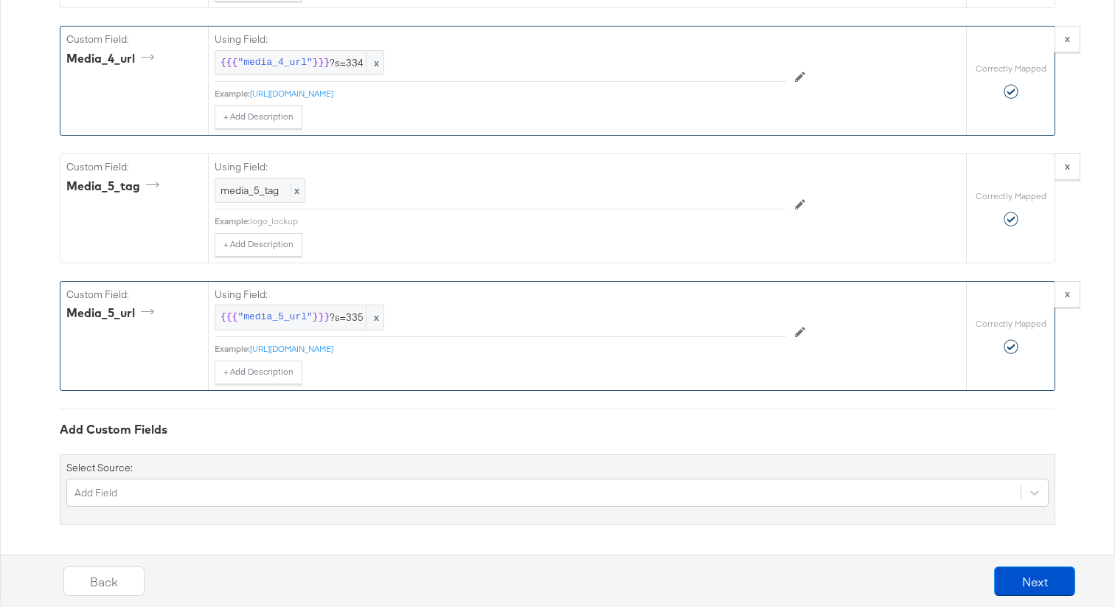
scroll to position [2868, 0]
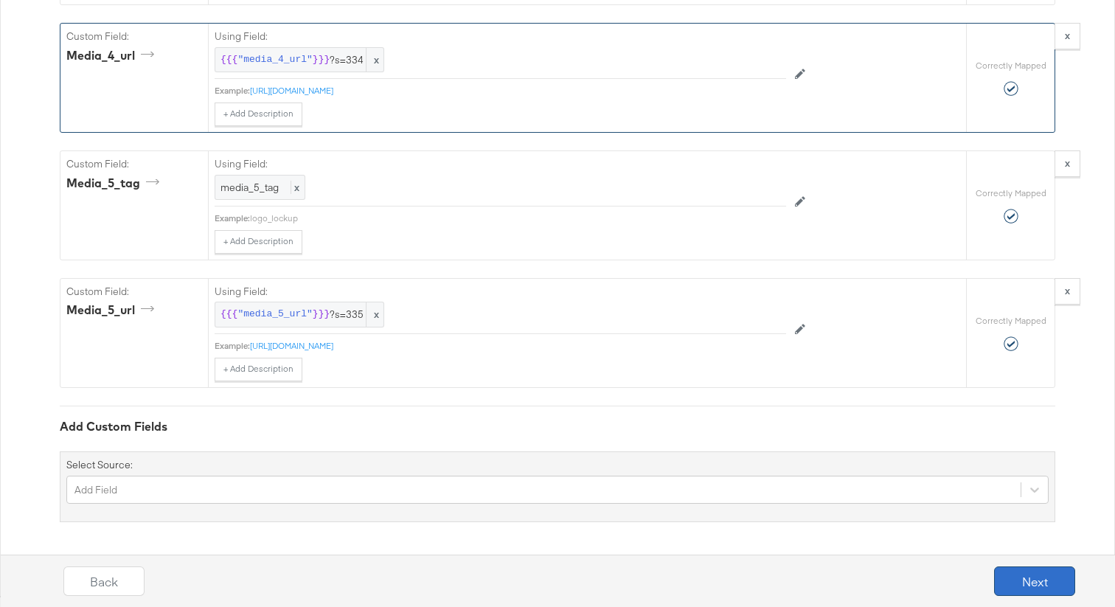
click at [1037, 586] on button "Next" at bounding box center [1034, 580] width 81 height 29
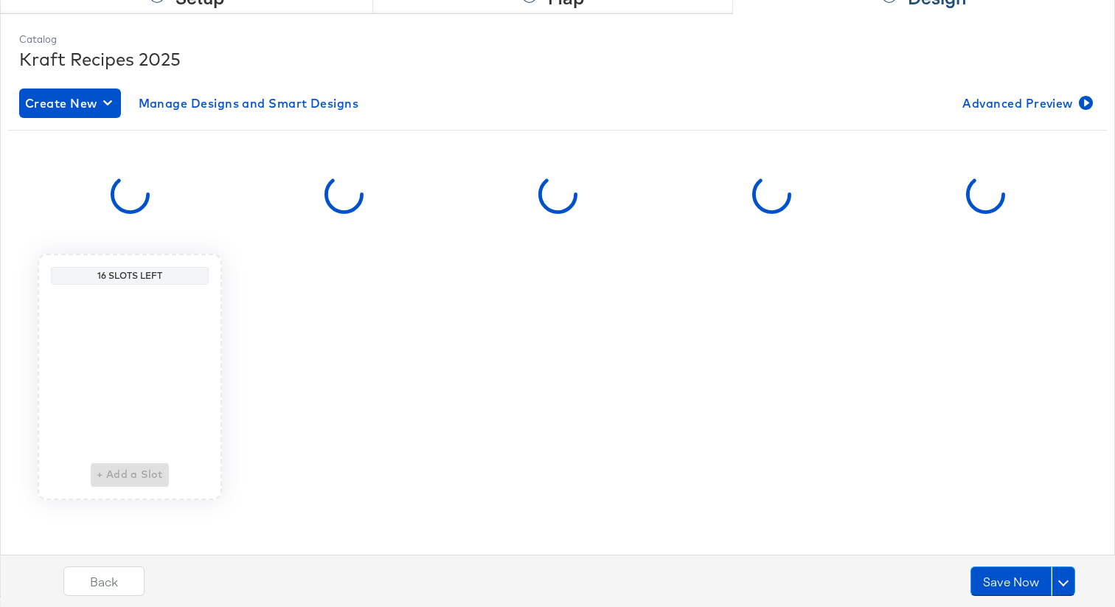
scroll to position [0, 0]
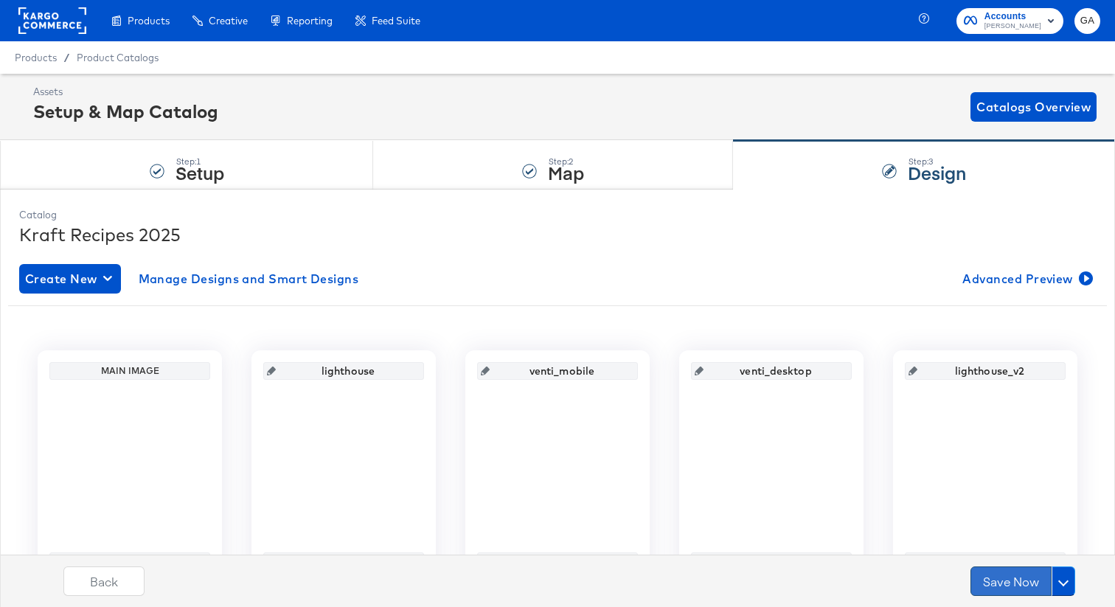
click at [1030, 582] on button "Save Now" at bounding box center [1011, 580] width 81 height 29
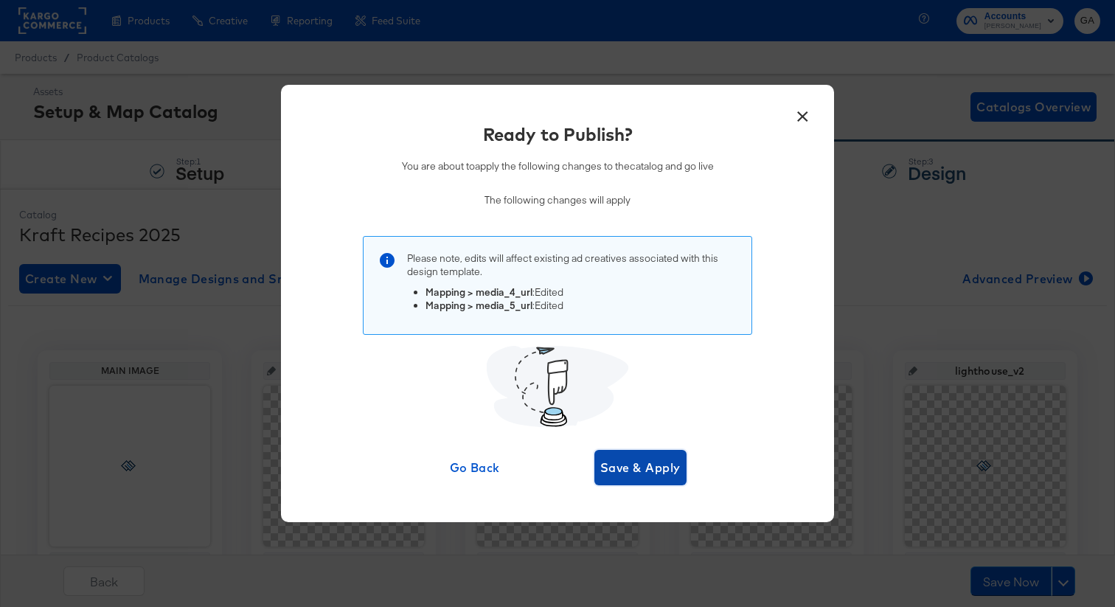
click at [643, 471] on span "Save & Apply" at bounding box center [640, 467] width 80 height 21
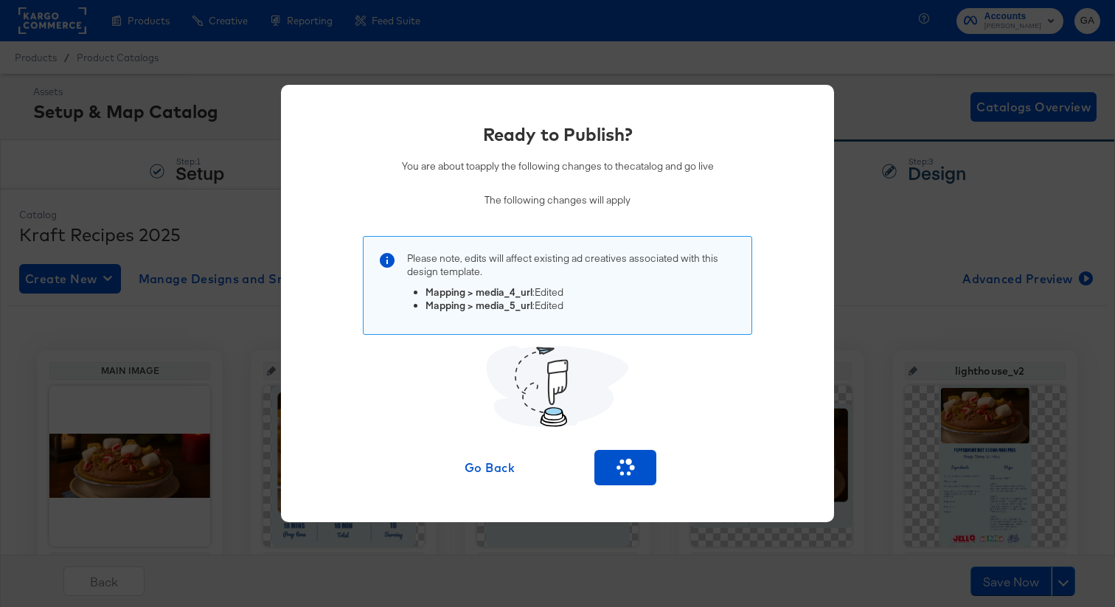
click at [508, 218] on div "Ready to Publish? You are about to apply the following changes to the catalog a…" at bounding box center [557, 303] width 509 height 363
click at [510, 63] on div "Ready to Publish? You are about to apply the following changes to the catalog a…" at bounding box center [557, 303] width 1115 height 607
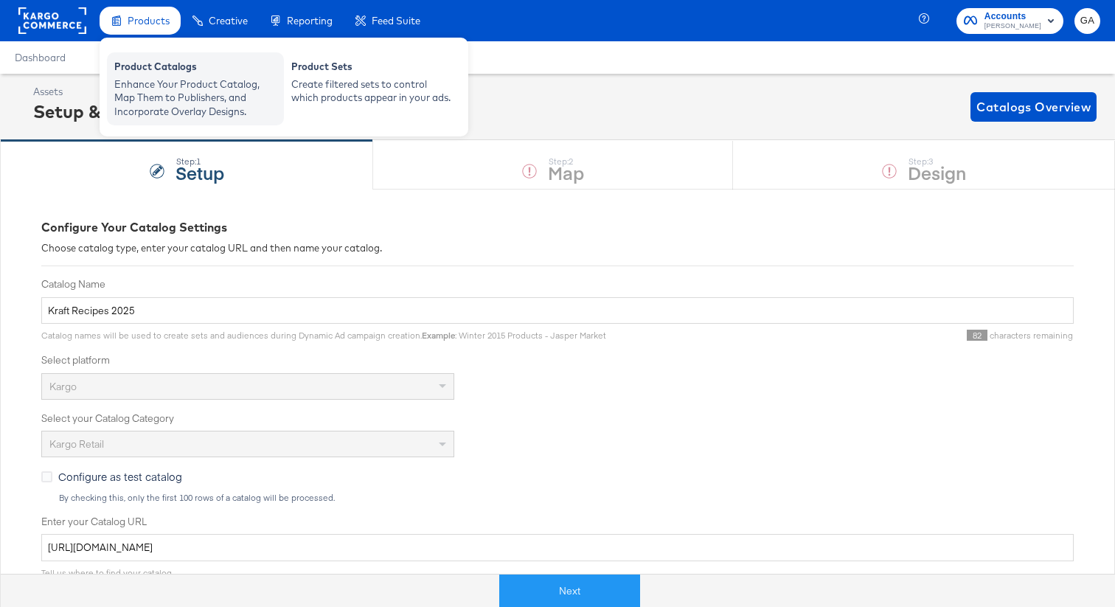
click at [168, 80] on div "Enhance Your Product Catalog, Map Them to Publishers, and Incorporate Overlay D…" at bounding box center [195, 97] width 162 height 41
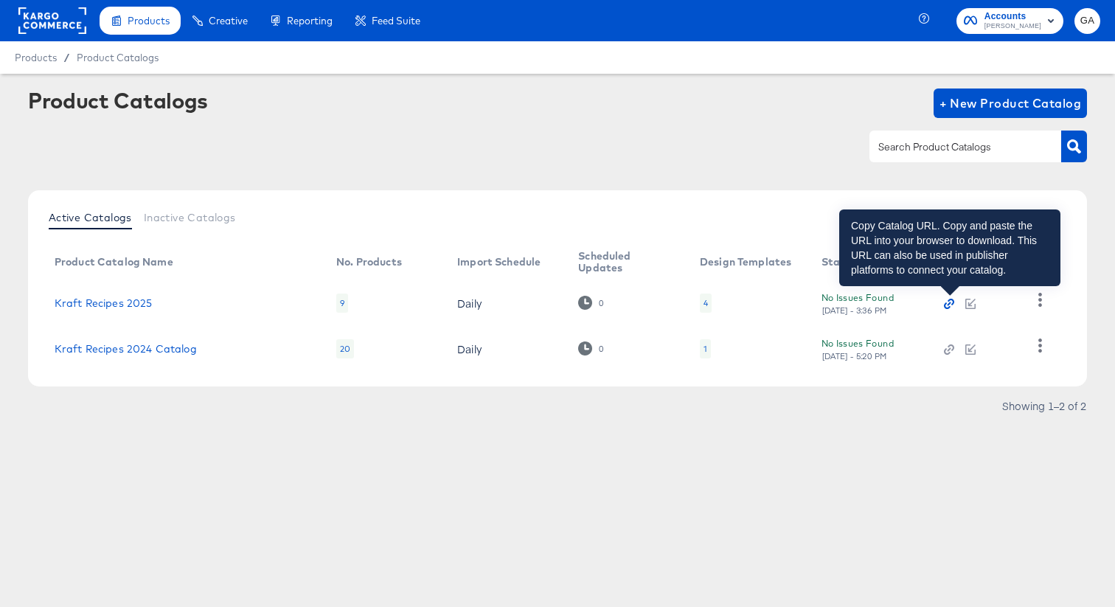
click at [951, 303] on icon "button" at bounding box center [949, 304] width 10 height 10
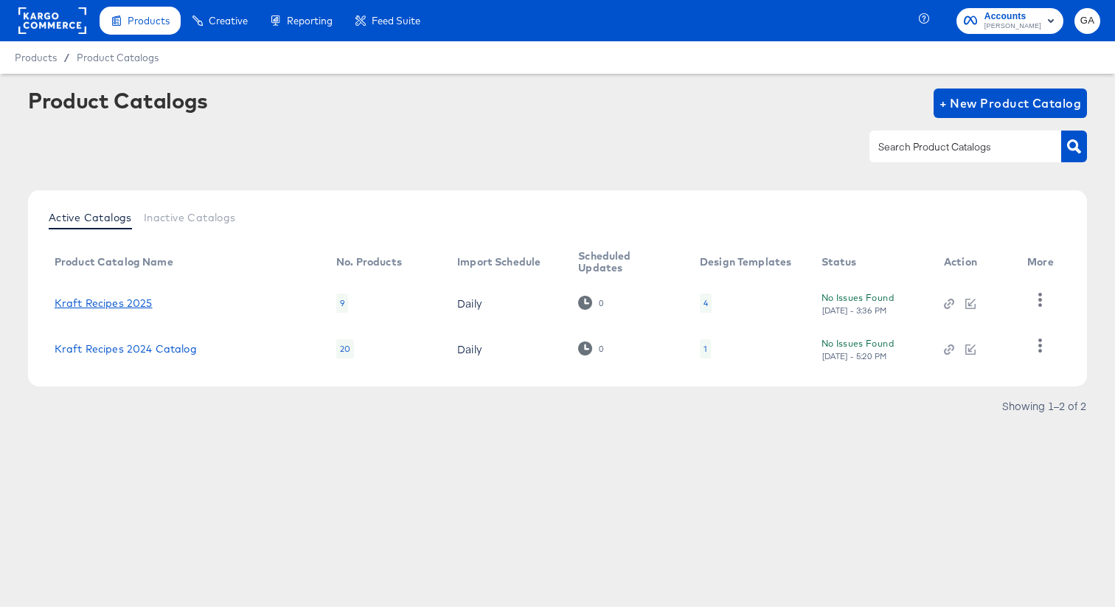
click at [131, 299] on link "Kraft Recipes 2025" at bounding box center [104, 303] width 98 height 12
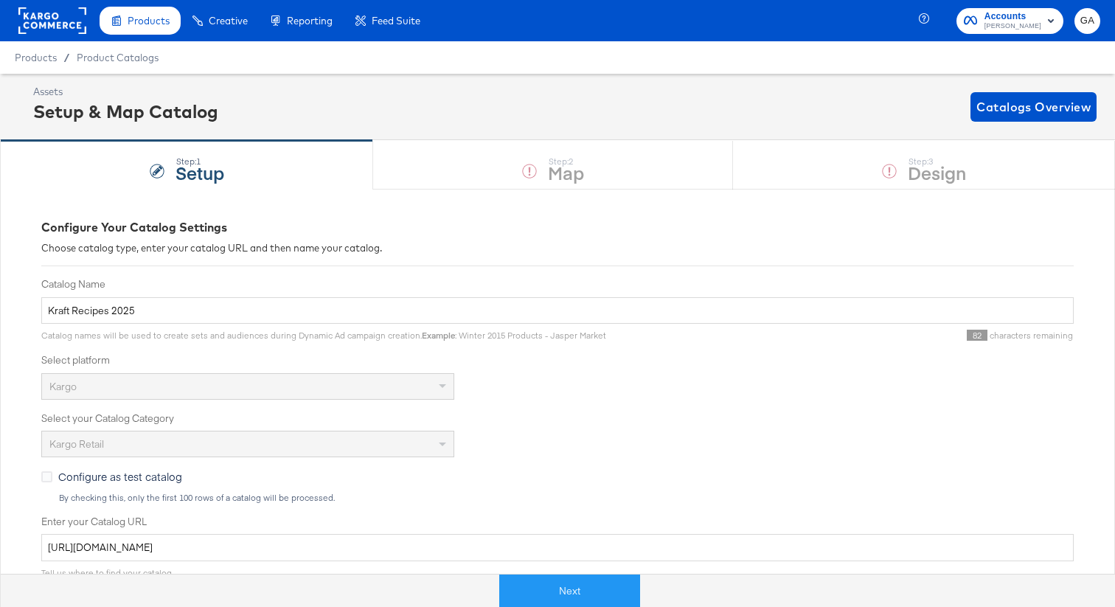
click at [839, 178] on div "Step: 1 Setup Step: 2 Map Step: 3 Design" at bounding box center [557, 164] width 1115 height 49
click at [127, 54] on span "Product Catalogs" at bounding box center [118, 58] width 83 height 12
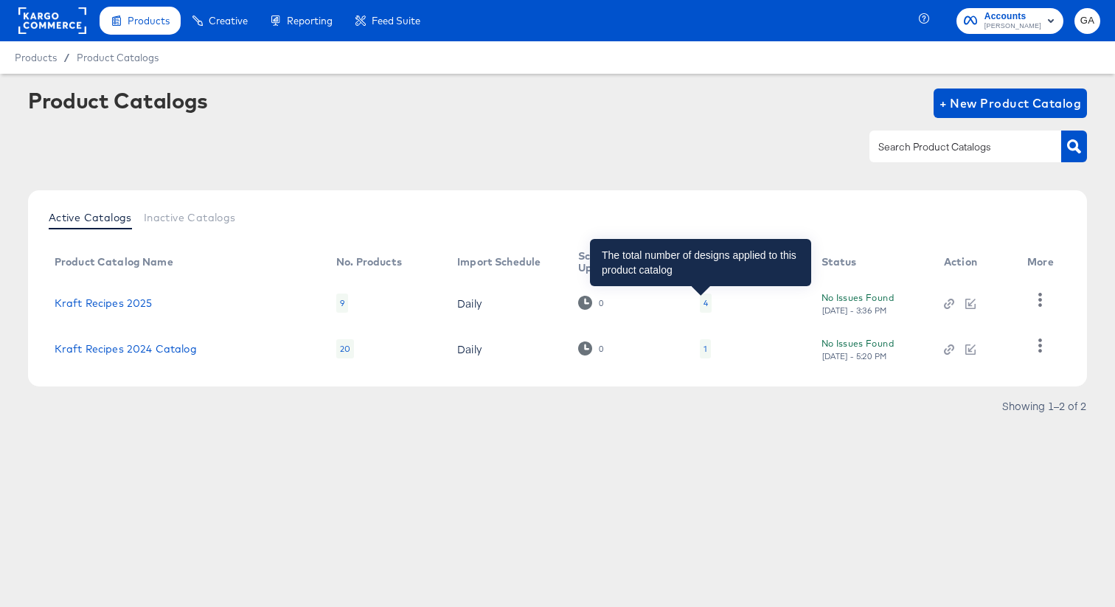
click at [704, 300] on div "4" at bounding box center [706, 303] width 4 height 12
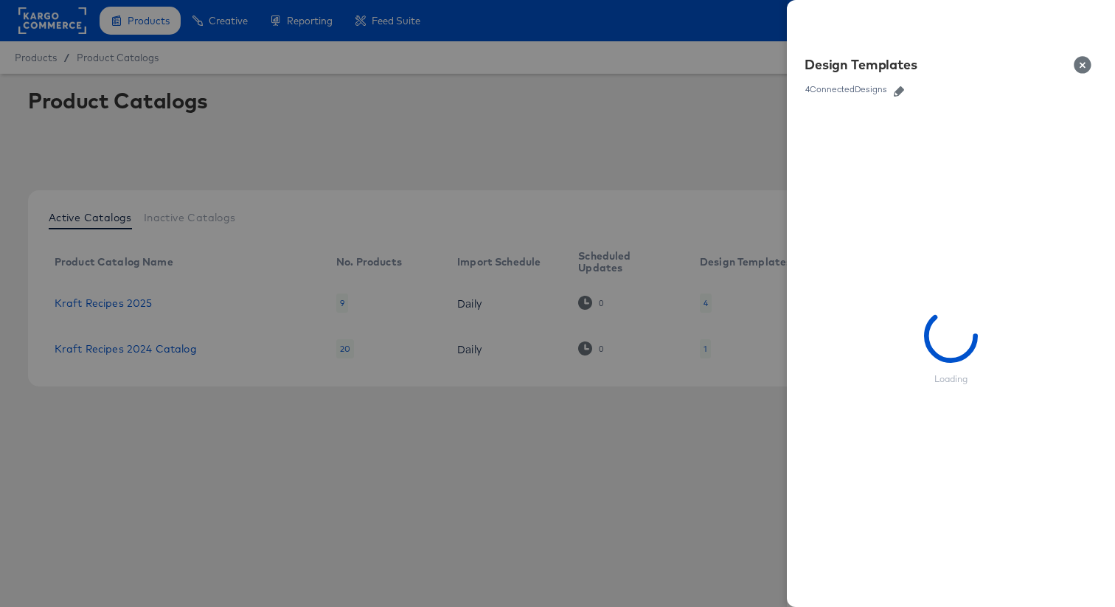
click at [901, 88] on icon "button" at bounding box center [899, 91] width 10 height 10
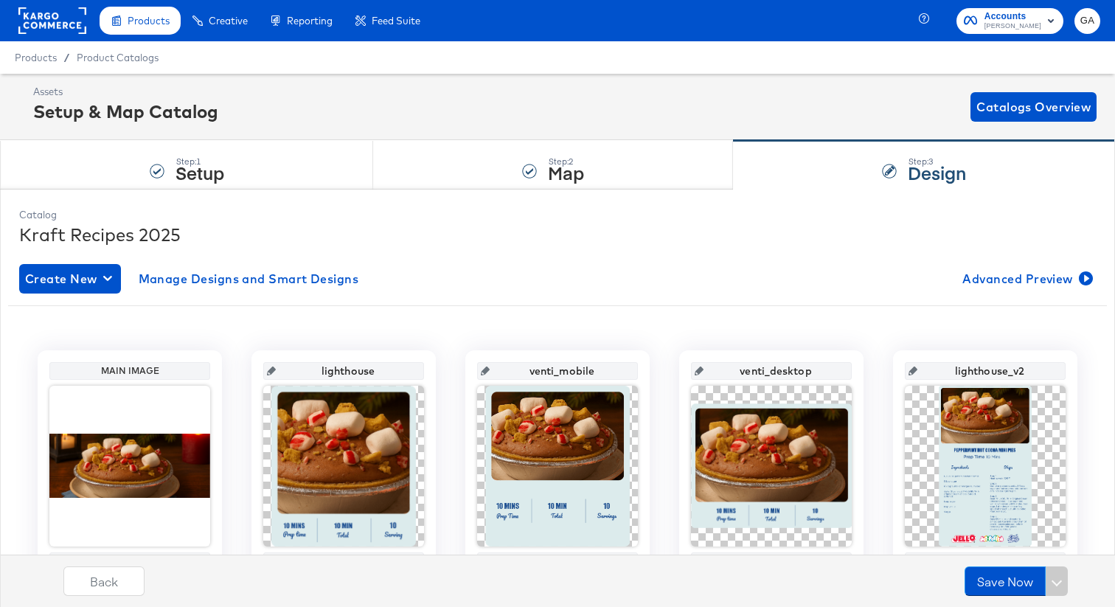
click at [54, 20] on rect at bounding box center [52, 20] width 68 height 27
click at [1015, 18] on span "Accounts" at bounding box center [1013, 16] width 57 height 15
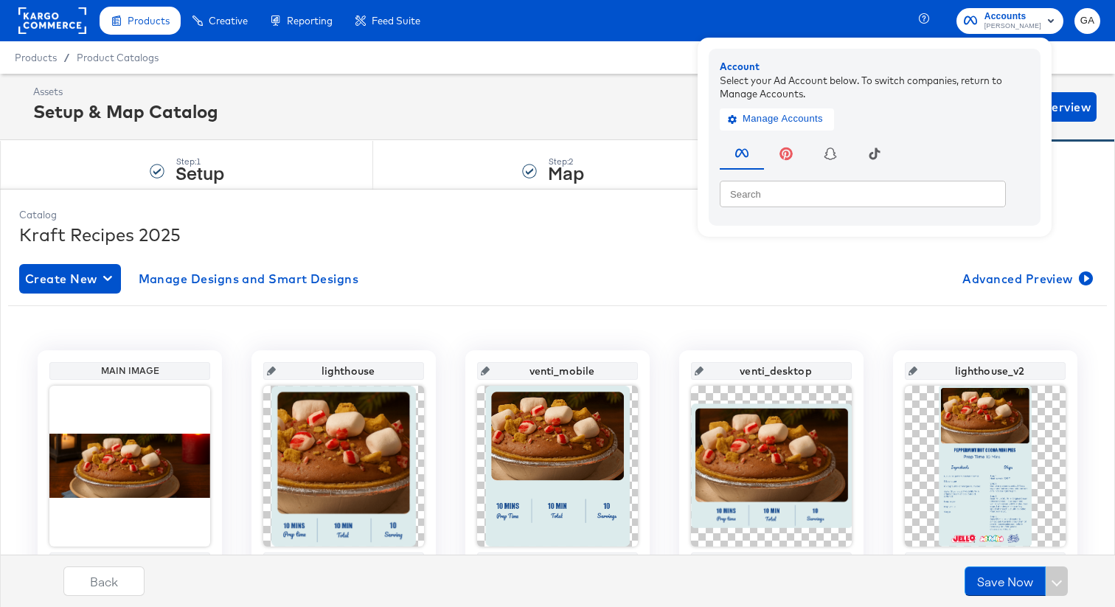
click at [1016, 23] on span "[PERSON_NAME]" at bounding box center [1013, 27] width 57 height 12
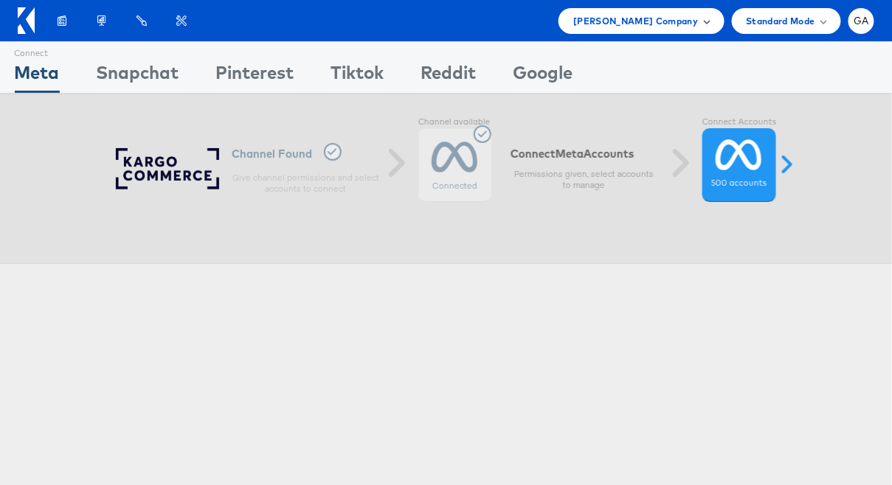
click at [636, 21] on span "[PERSON_NAME] Company" at bounding box center [635, 20] width 125 height 15
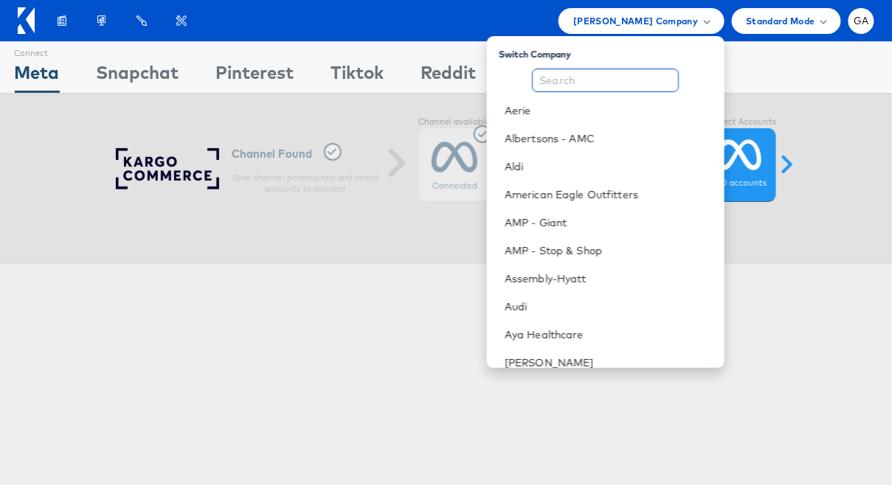
click at [605, 78] on input "text" at bounding box center [605, 81] width 147 height 24
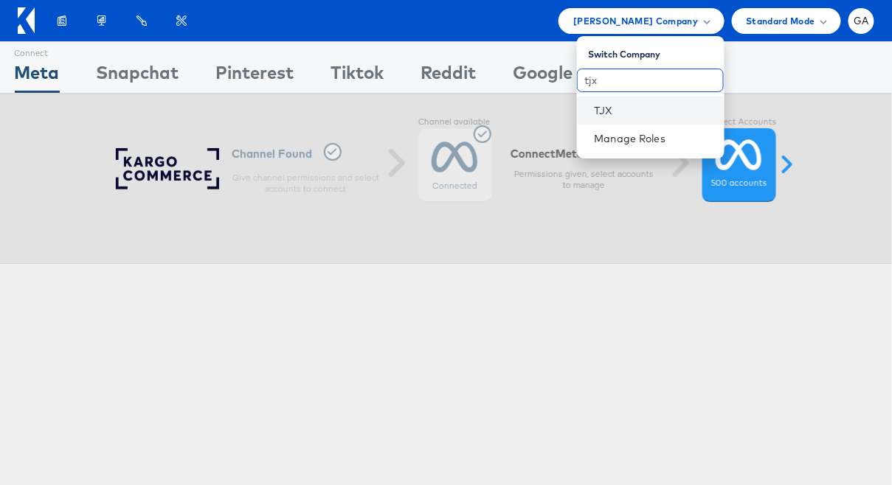
type input "tjx"
click at [602, 109] on link "TJX" at bounding box center [653, 110] width 118 height 15
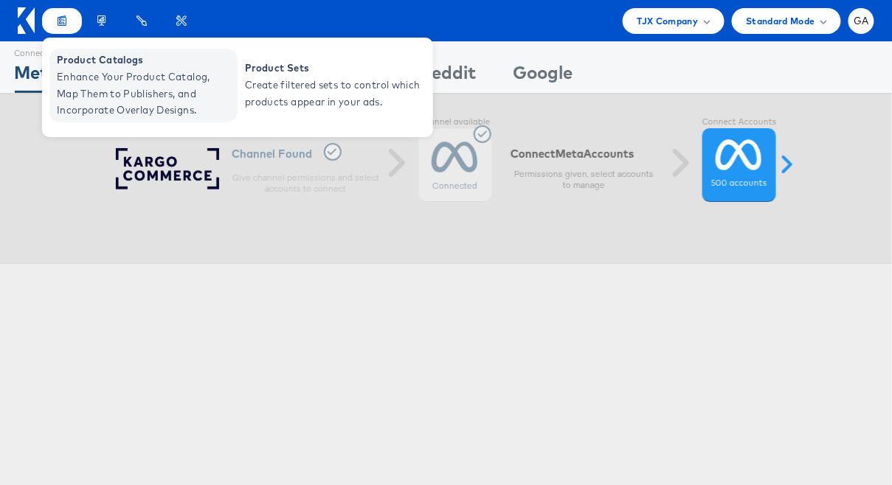
click at [84, 72] on span "Enhance Your Product Catalog, Map Them to Publishers, and Incorporate Overlay D…" at bounding box center [145, 94] width 177 height 50
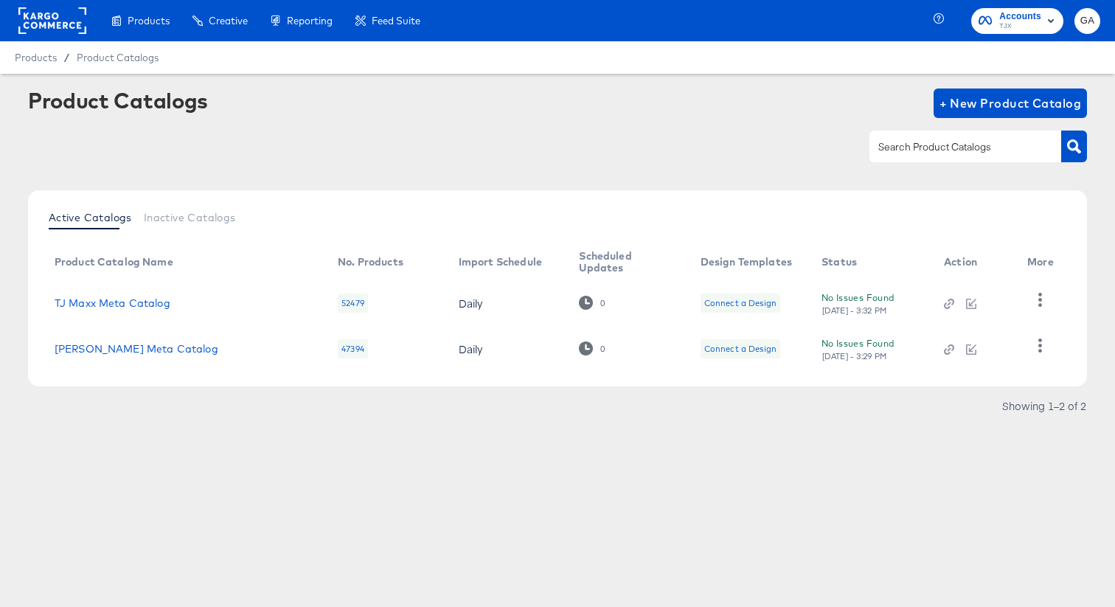
click at [1042, 18] on icon "button" at bounding box center [1051, 21] width 18 height 18
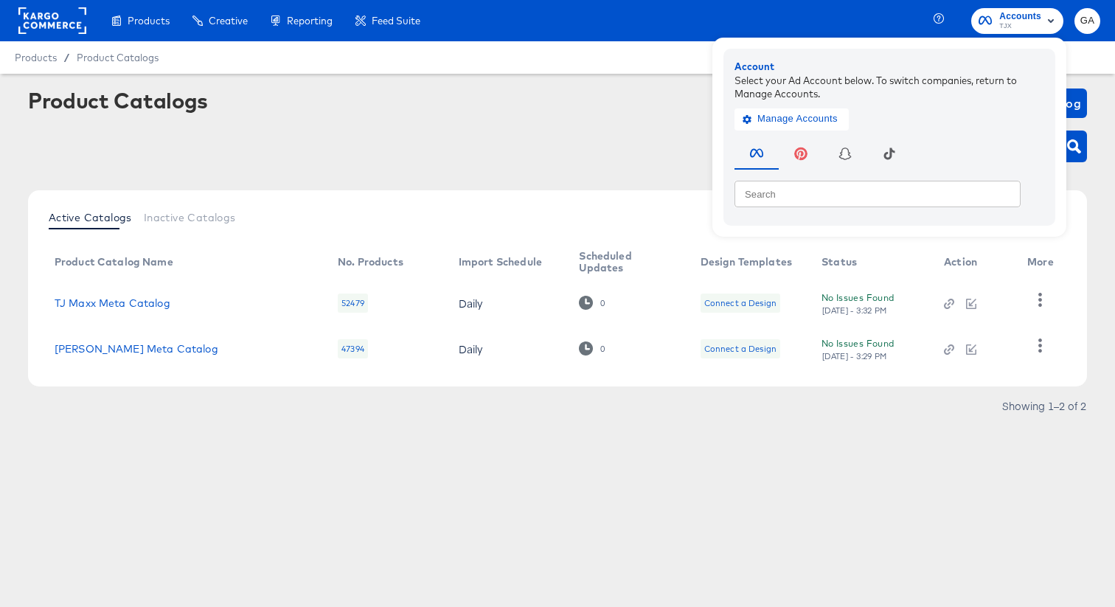
click at [1015, 11] on span "Accounts" at bounding box center [1020, 16] width 42 height 15
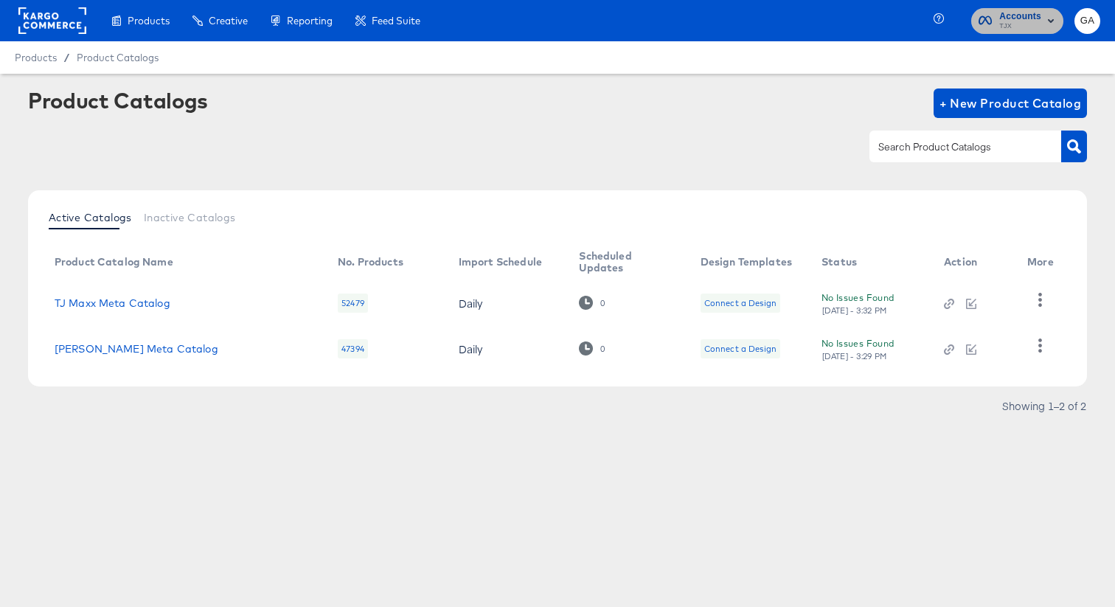
click at [1011, 21] on span "TJX" at bounding box center [1020, 27] width 42 height 12
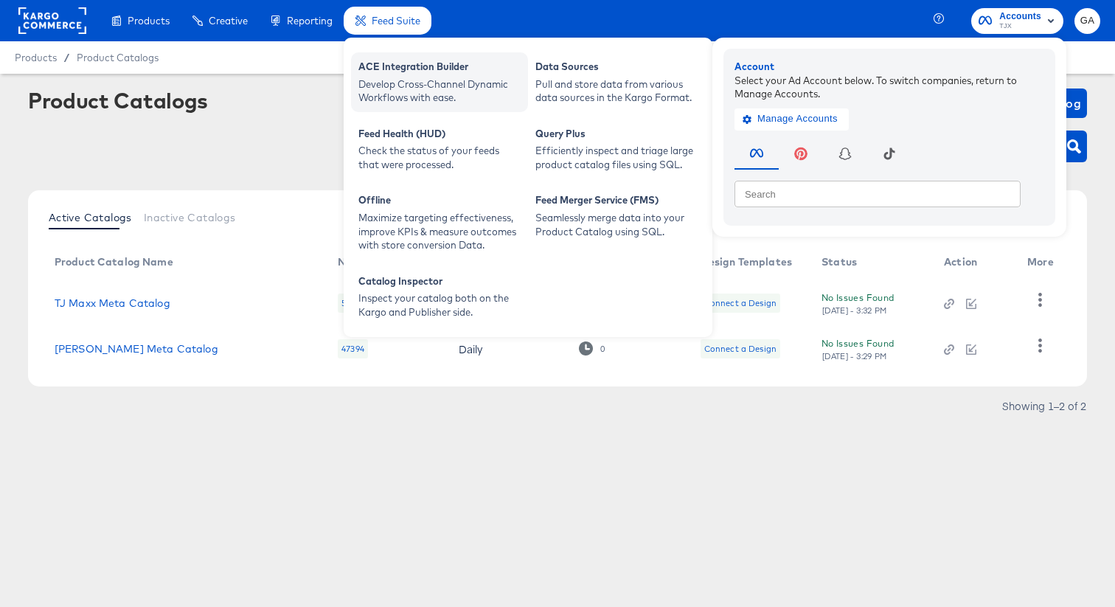
click at [385, 104] on div "Develop Cross-Channel Dynamic Workflows with ease." at bounding box center [439, 90] width 162 height 27
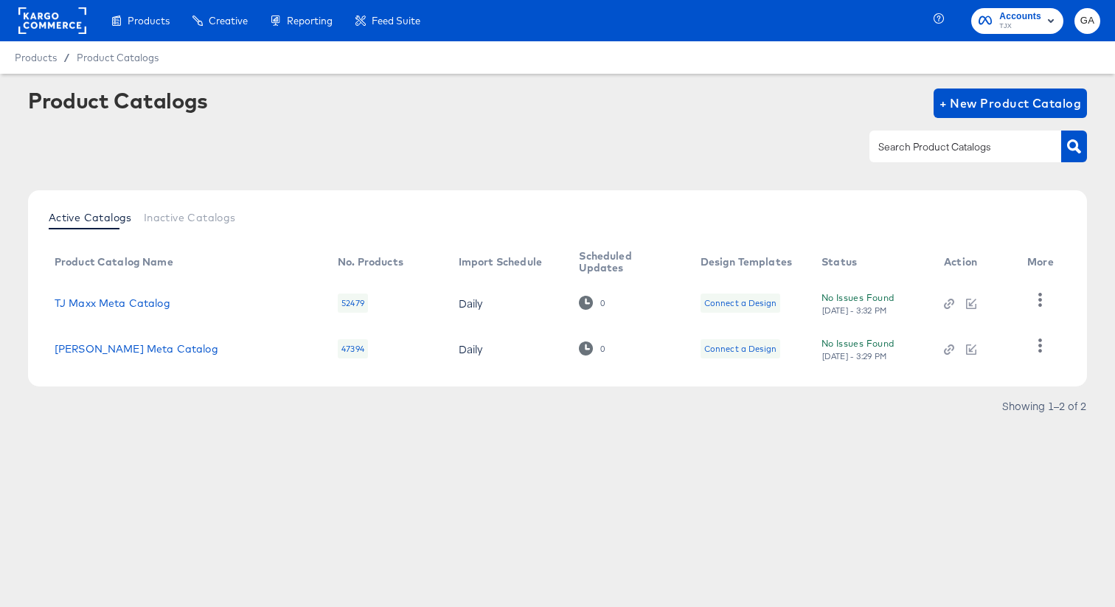
click at [1018, 15] on span "Accounts" at bounding box center [1020, 16] width 42 height 15
click at [1039, 293] on icon "button" at bounding box center [1040, 300] width 4 height 14
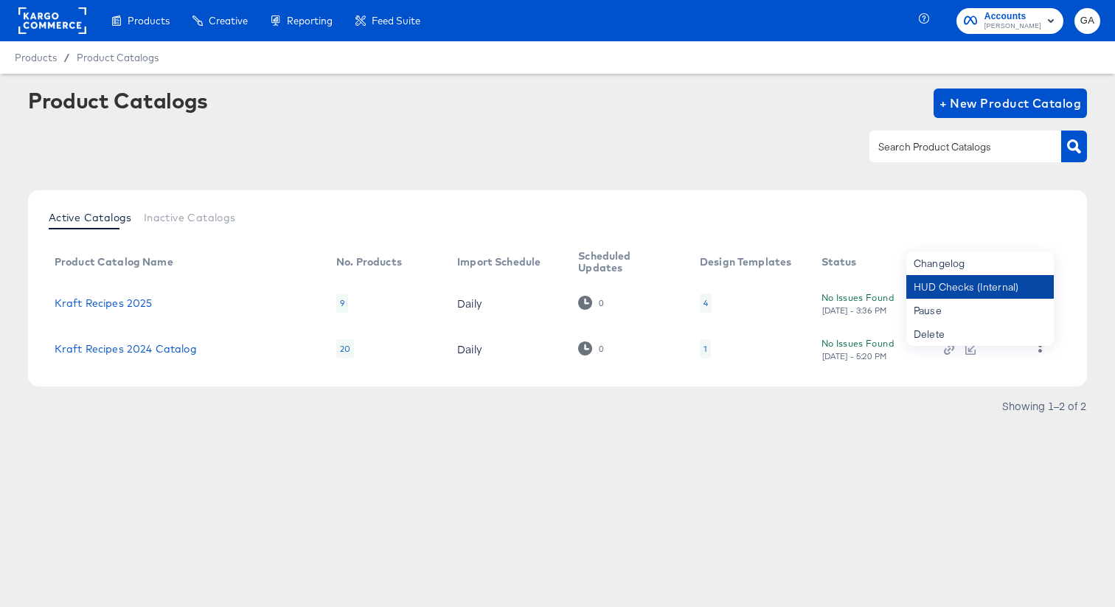
click at [1002, 290] on div "HUD Checks (Internal)" at bounding box center [979, 287] width 147 height 24
click at [105, 298] on link "Kraft Recipes 2025" at bounding box center [104, 303] width 98 height 12
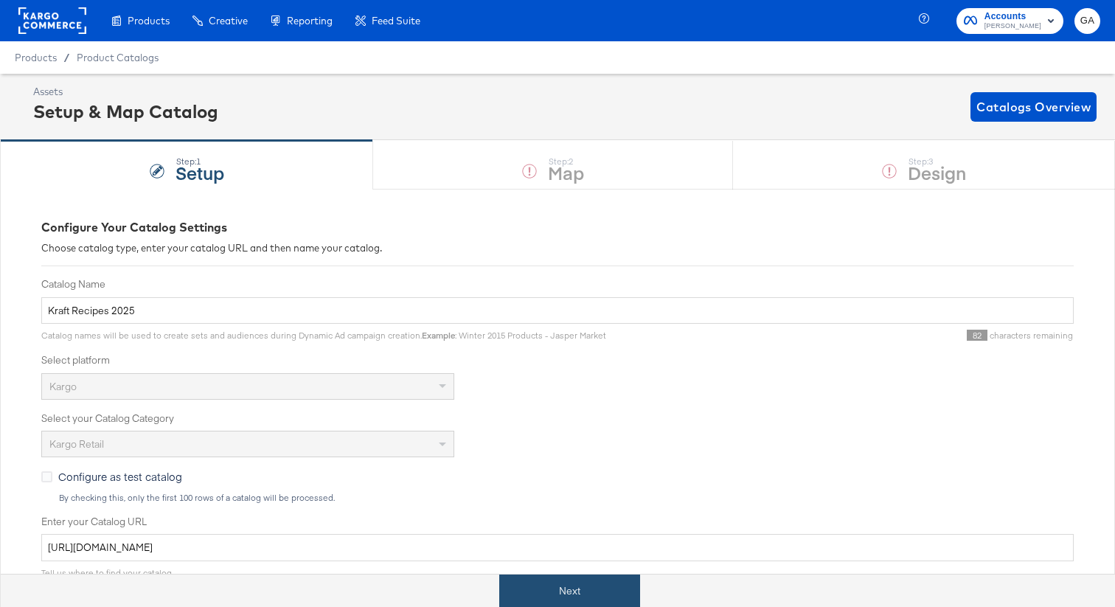
click at [547, 586] on button "Next" at bounding box center [569, 590] width 141 height 33
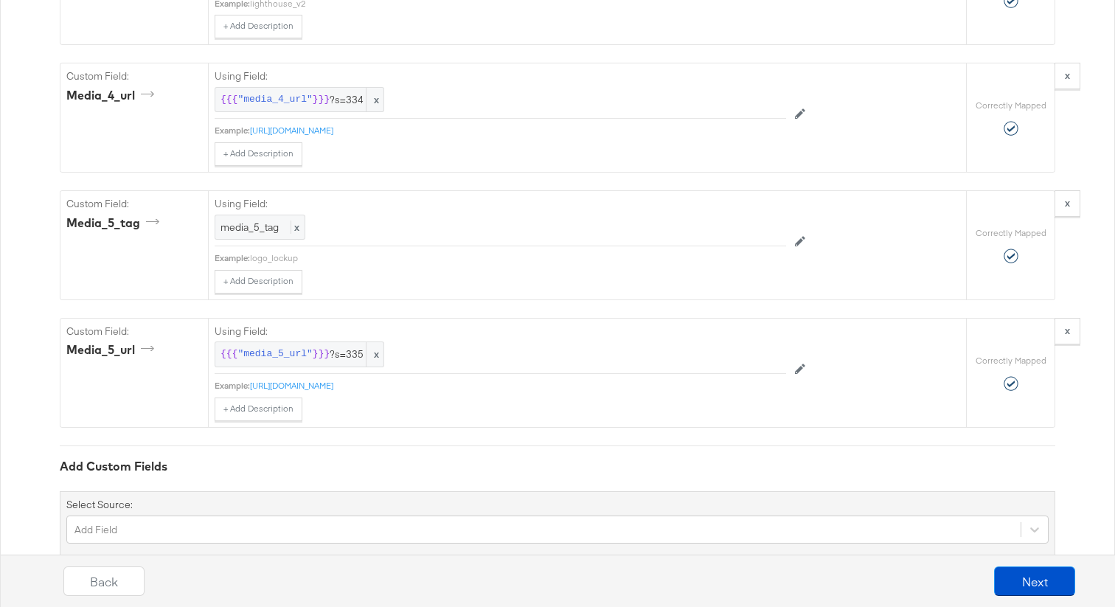
scroll to position [2827, 0]
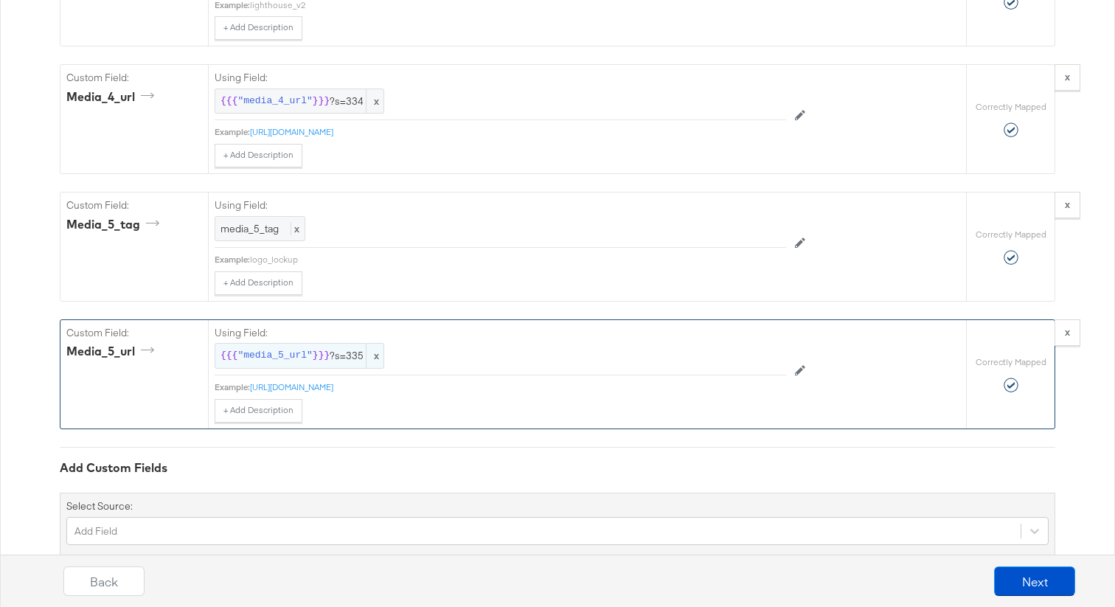
click at [376, 360] on span "x" at bounding box center [375, 356] width 18 height 24
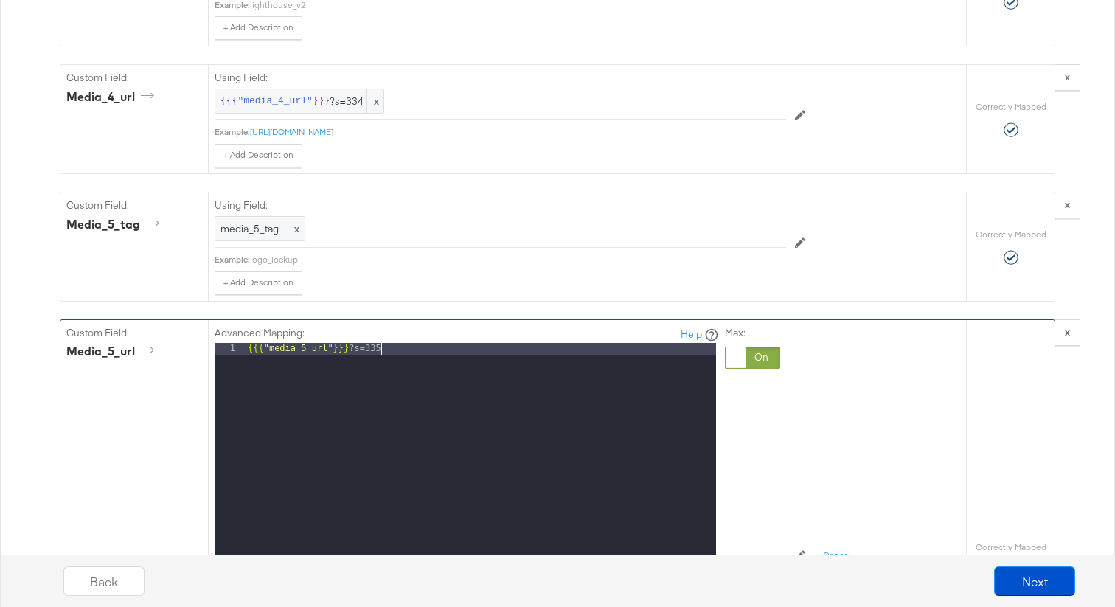
click at [392, 353] on div "{{{ "media_5_url" }}} ?s=335" at bounding box center [480, 539] width 471 height 392
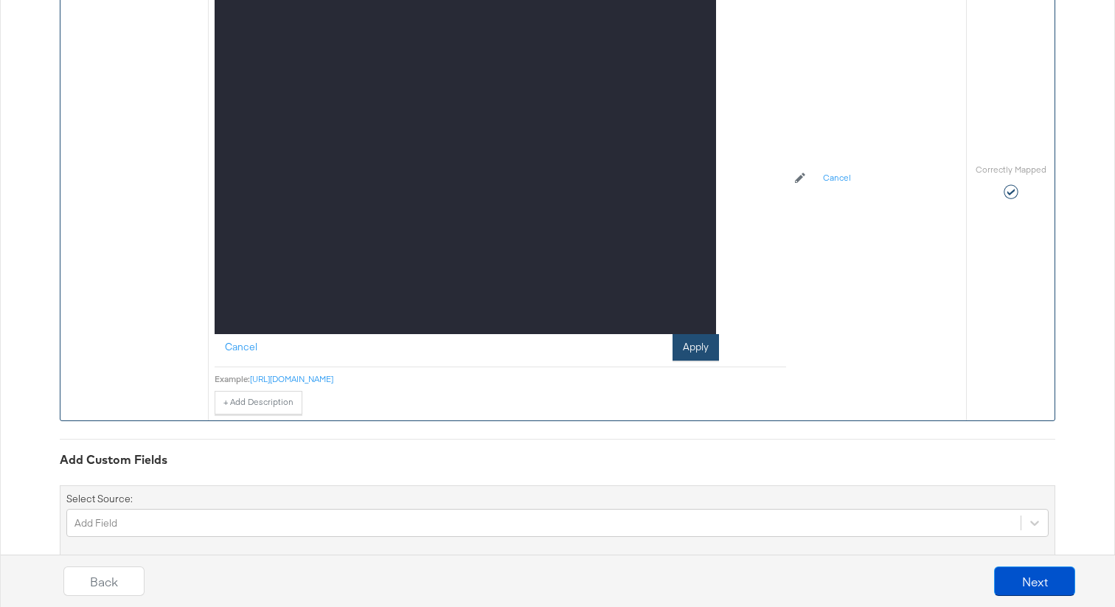
click at [696, 347] on button "Apply" at bounding box center [696, 347] width 46 height 27
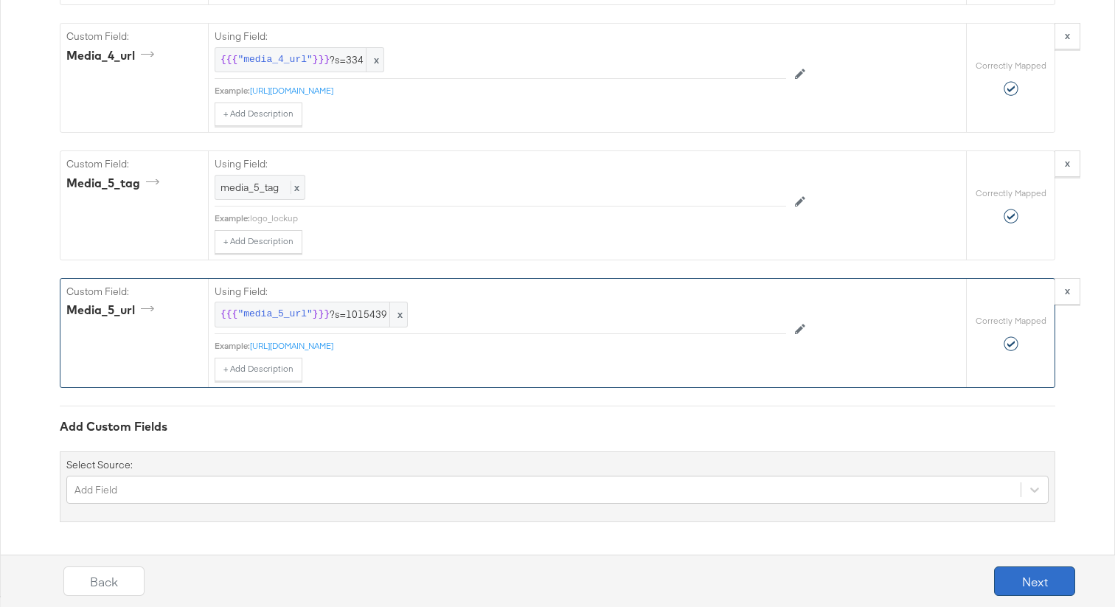
click at [1031, 580] on button "Next" at bounding box center [1034, 580] width 81 height 29
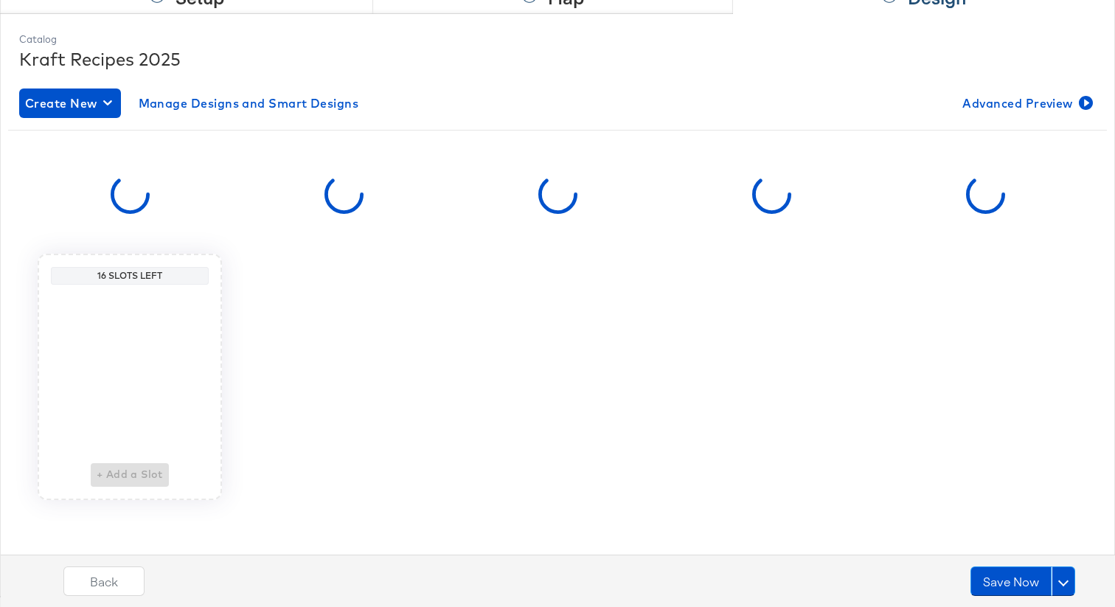
scroll to position [0, 0]
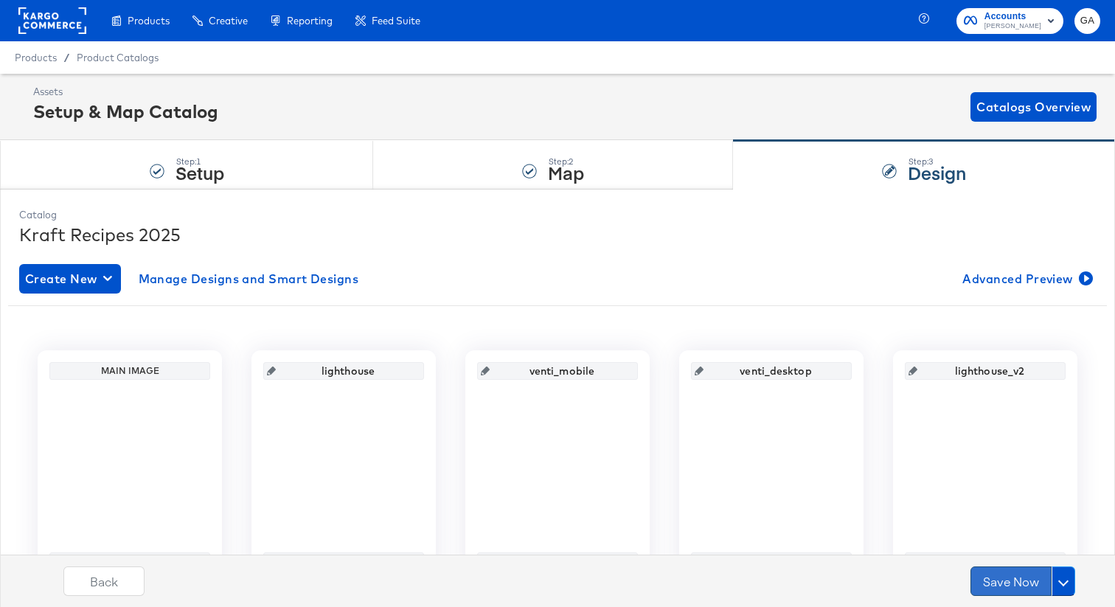
click at [1015, 575] on button "Save Now" at bounding box center [1011, 580] width 81 height 29
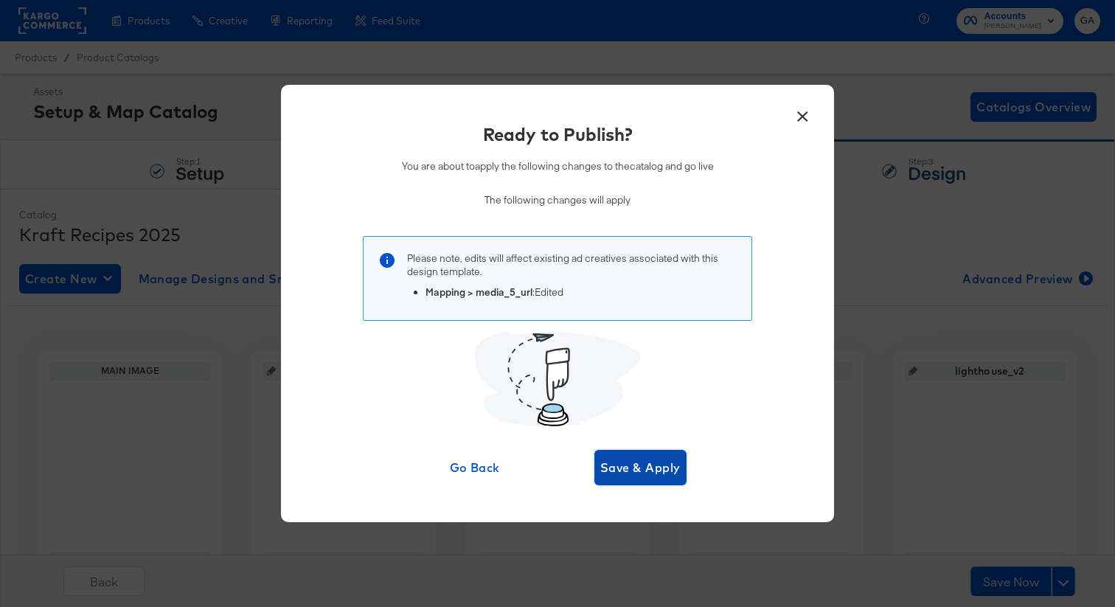
click at [657, 459] on span "Save & Apply" at bounding box center [640, 467] width 80 height 21
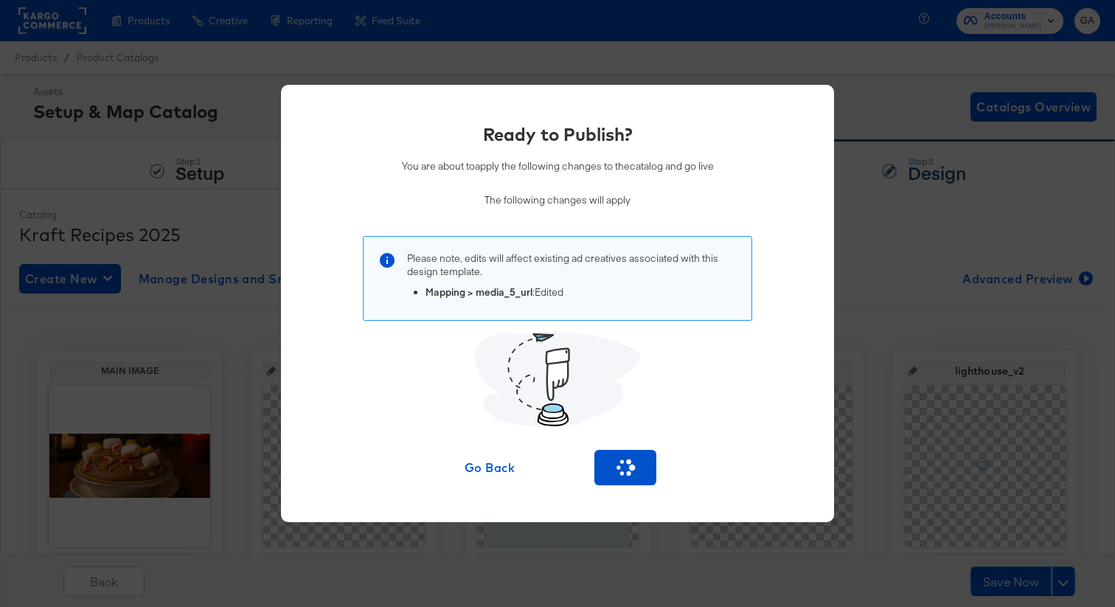
click at [650, 421] on icon at bounding box center [557, 379] width 206 height 95
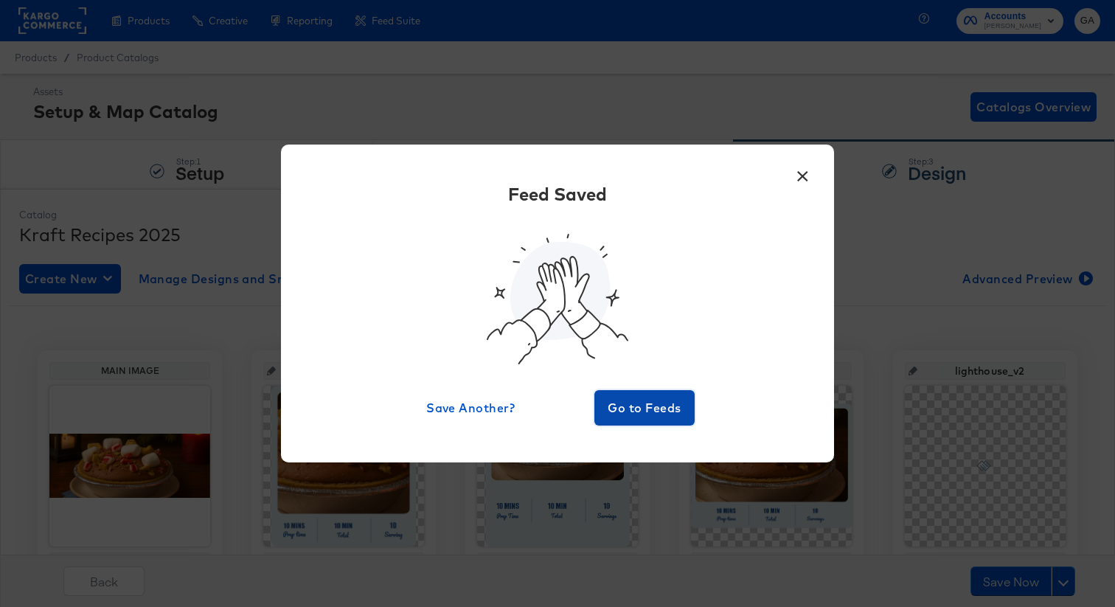
click at [654, 398] on span "Go to Feeds" at bounding box center [644, 407] width 88 height 21
